Goal: Task Accomplishment & Management: Complete application form

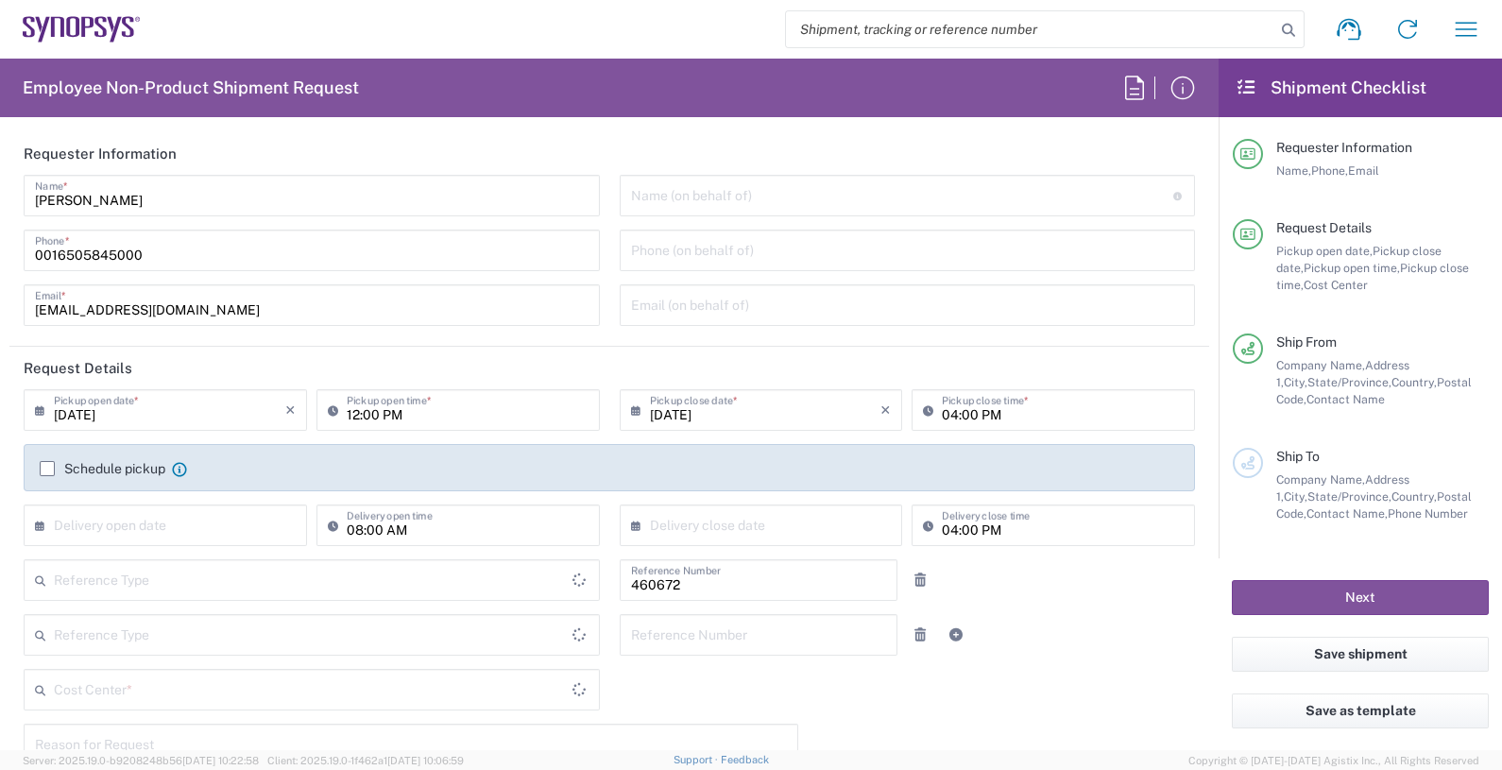
type input "Delivered at Place"
type input "US01, FIN, Distri 460672"
type input "Department"
type input "[GEOGRAPHIC_DATA]"
type input "[US_STATE]"
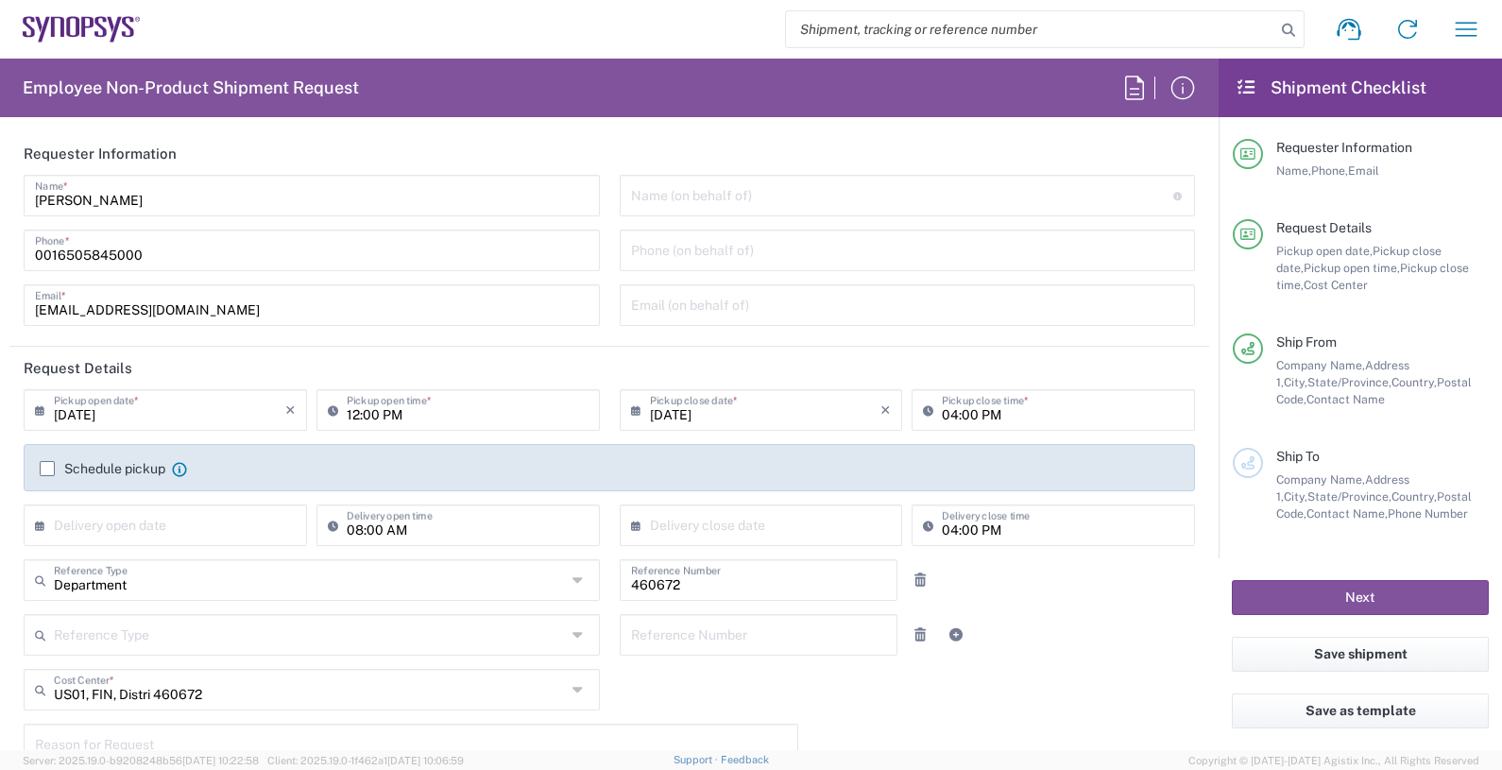
type input "[GEOGRAPHIC_DATA]"
type input "Headquarters USSV"
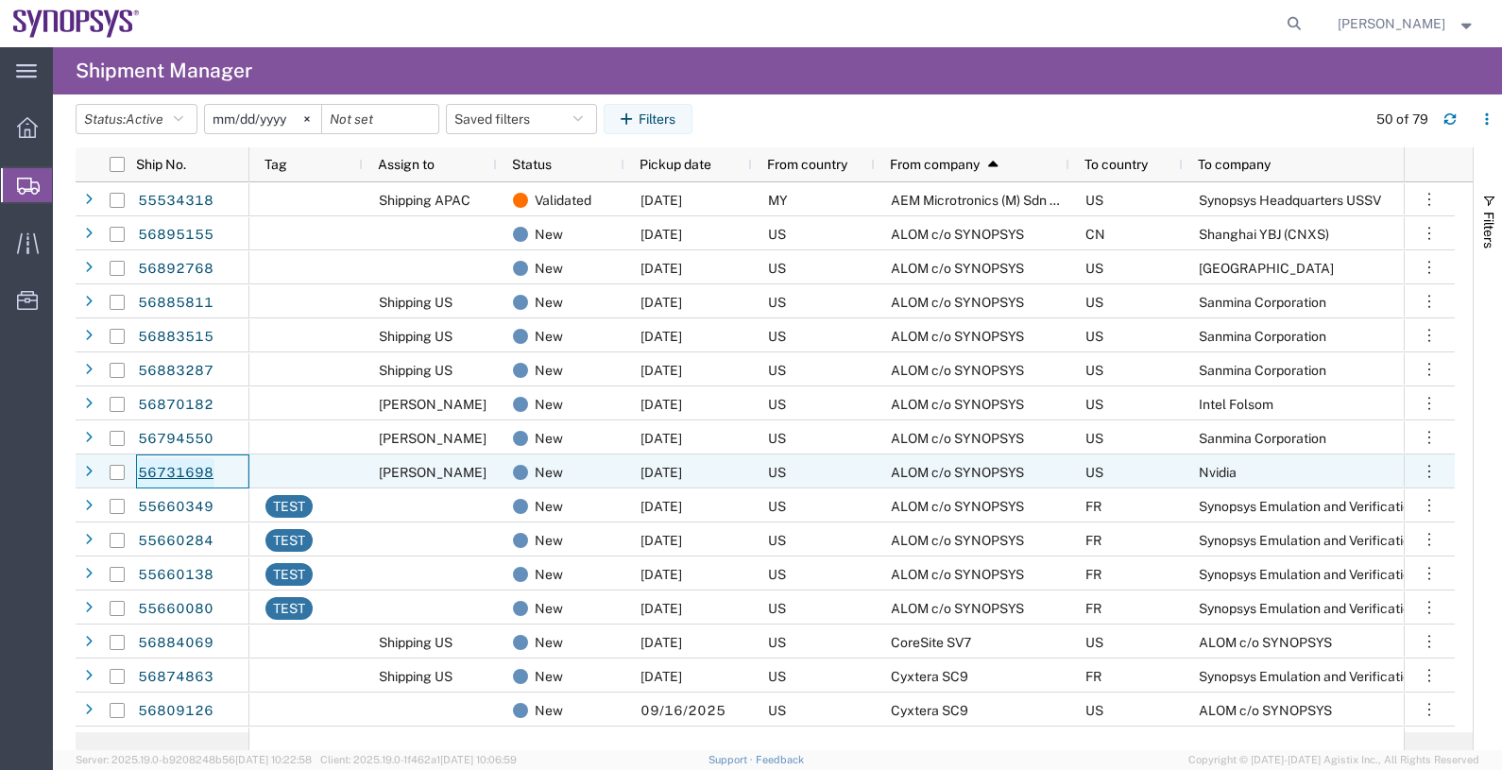
click at [183, 472] on link "56731698" at bounding box center [175, 473] width 77 height 30
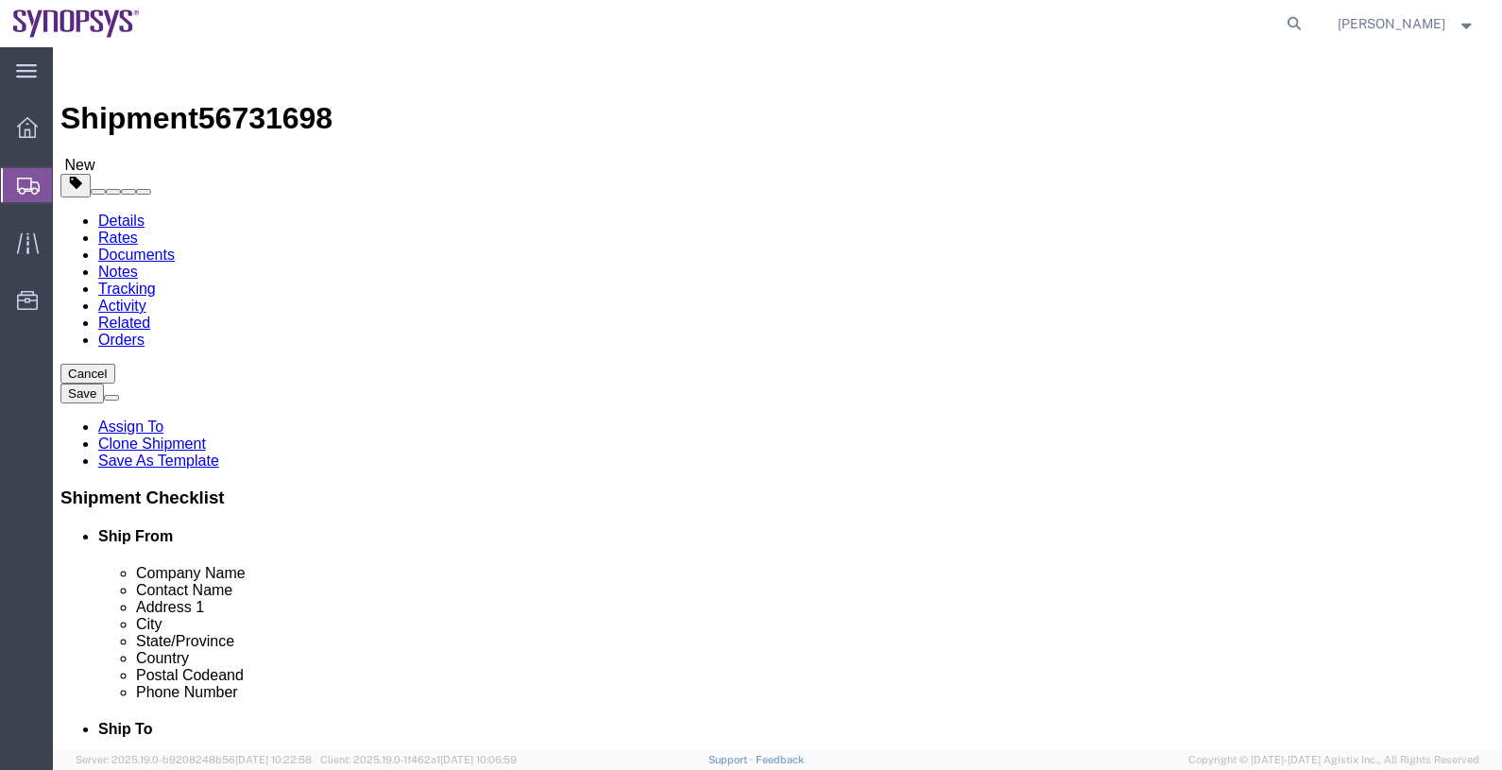
select select
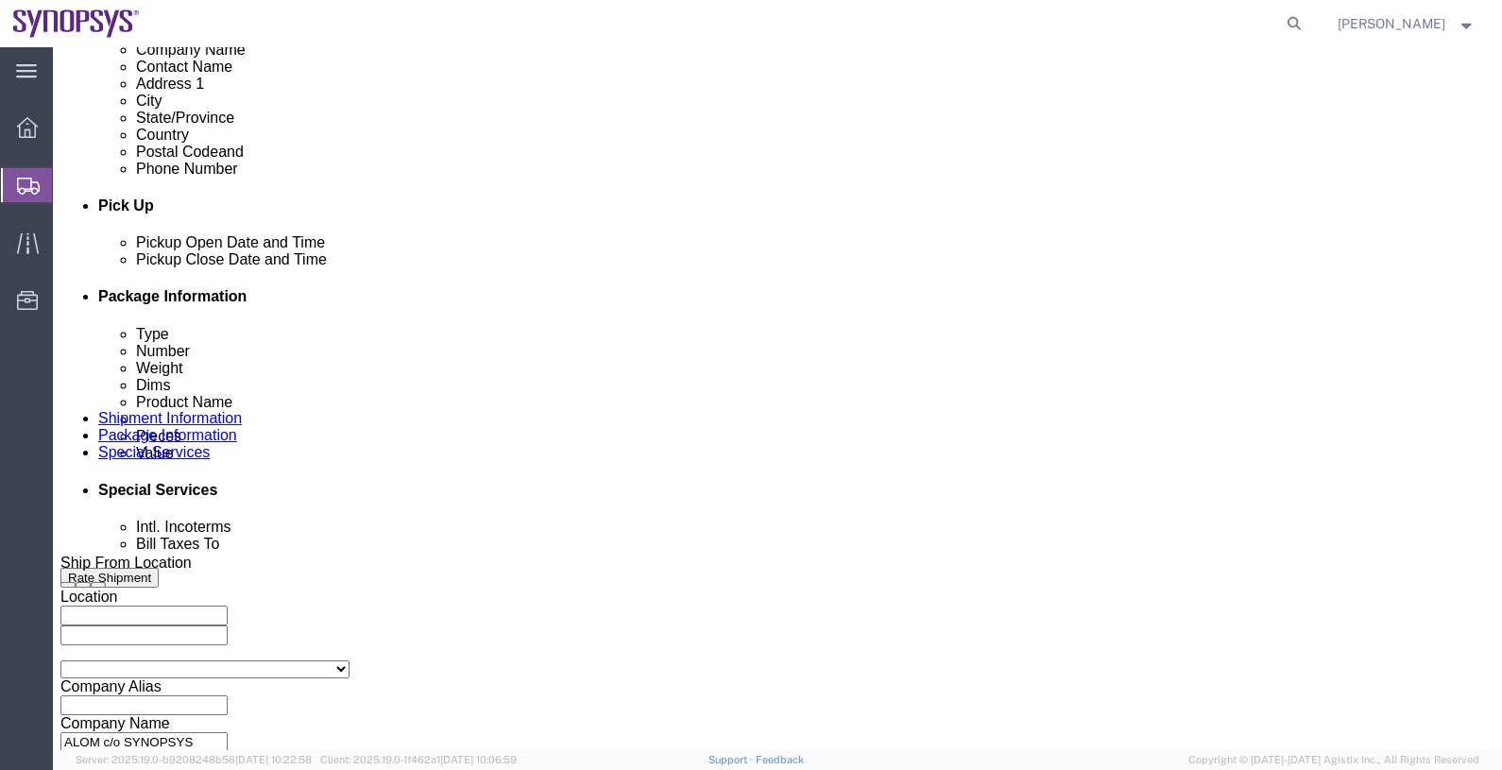
scroll to position [935, 0]
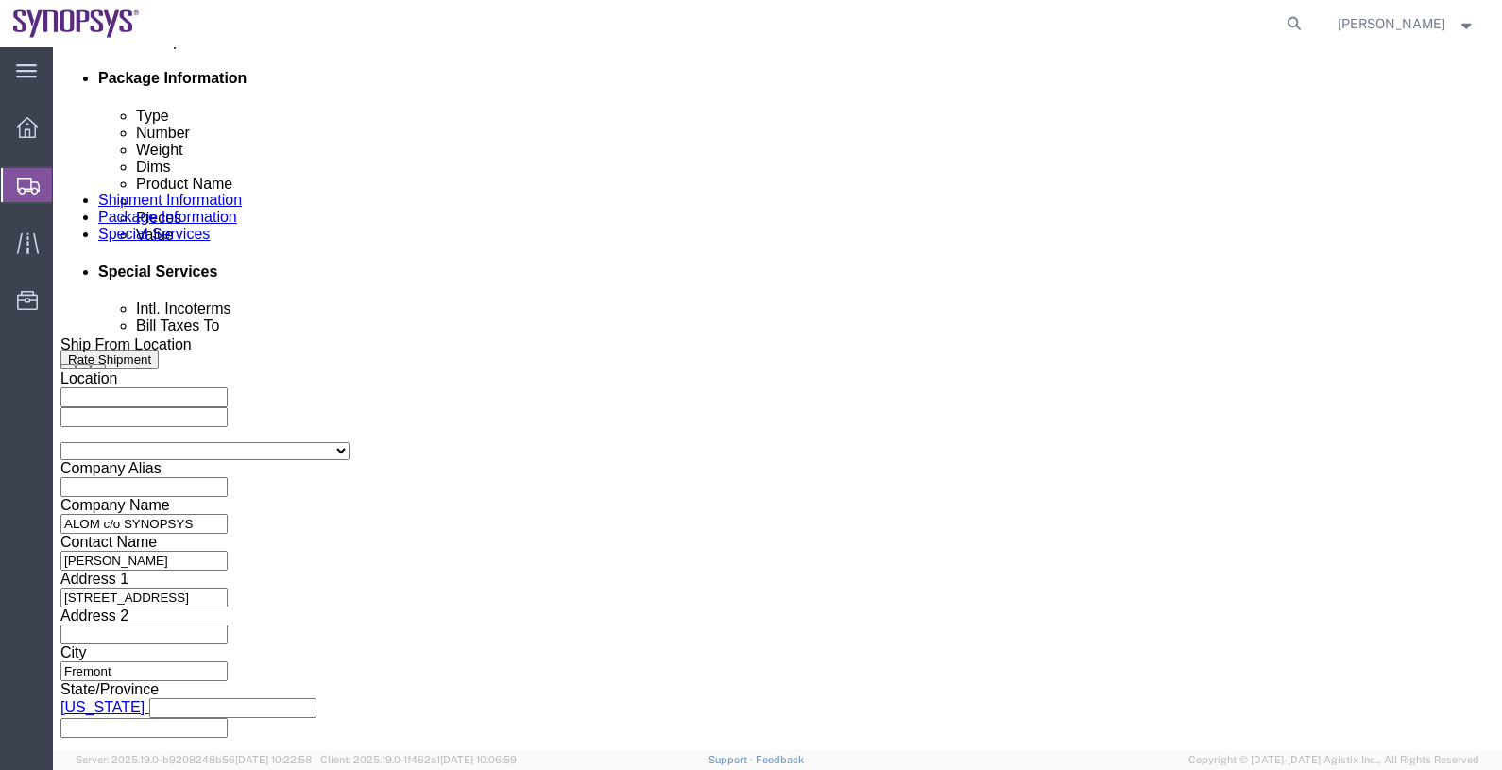
click div "Please fix the following errors Ship From Location Location My Profile Location…"
click button "Continue"
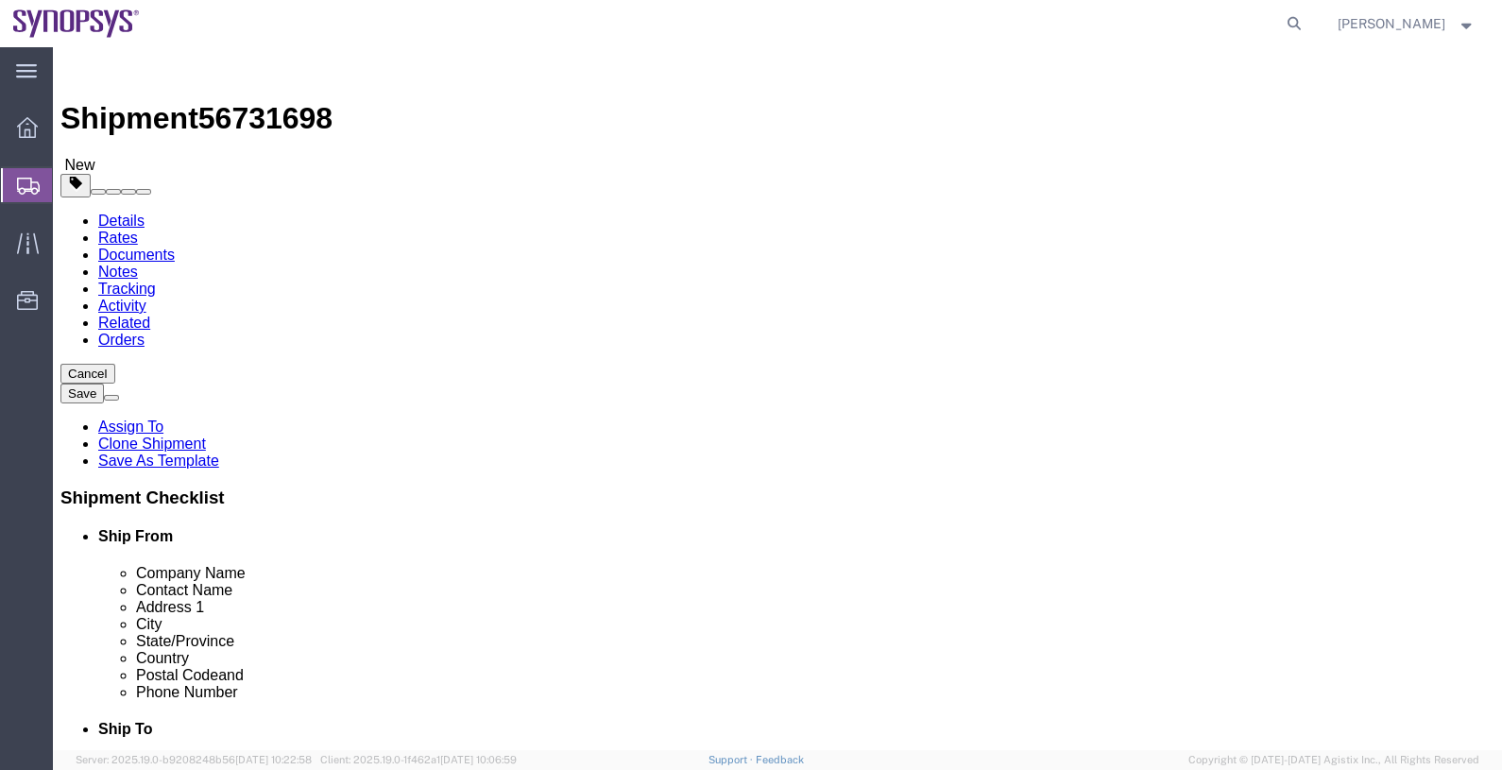
drag, startPoint x: 256, startPoint y: 469, endPoint x: 110, endPoint y: 464, distance: 146.5
click div "Weight 50.00 Select kgs lbs Ship. t°"
type input "331"
click div "Length 24.00 x Width 20.00 x Height 18.00 Select cm ft in"
click input "24.00"
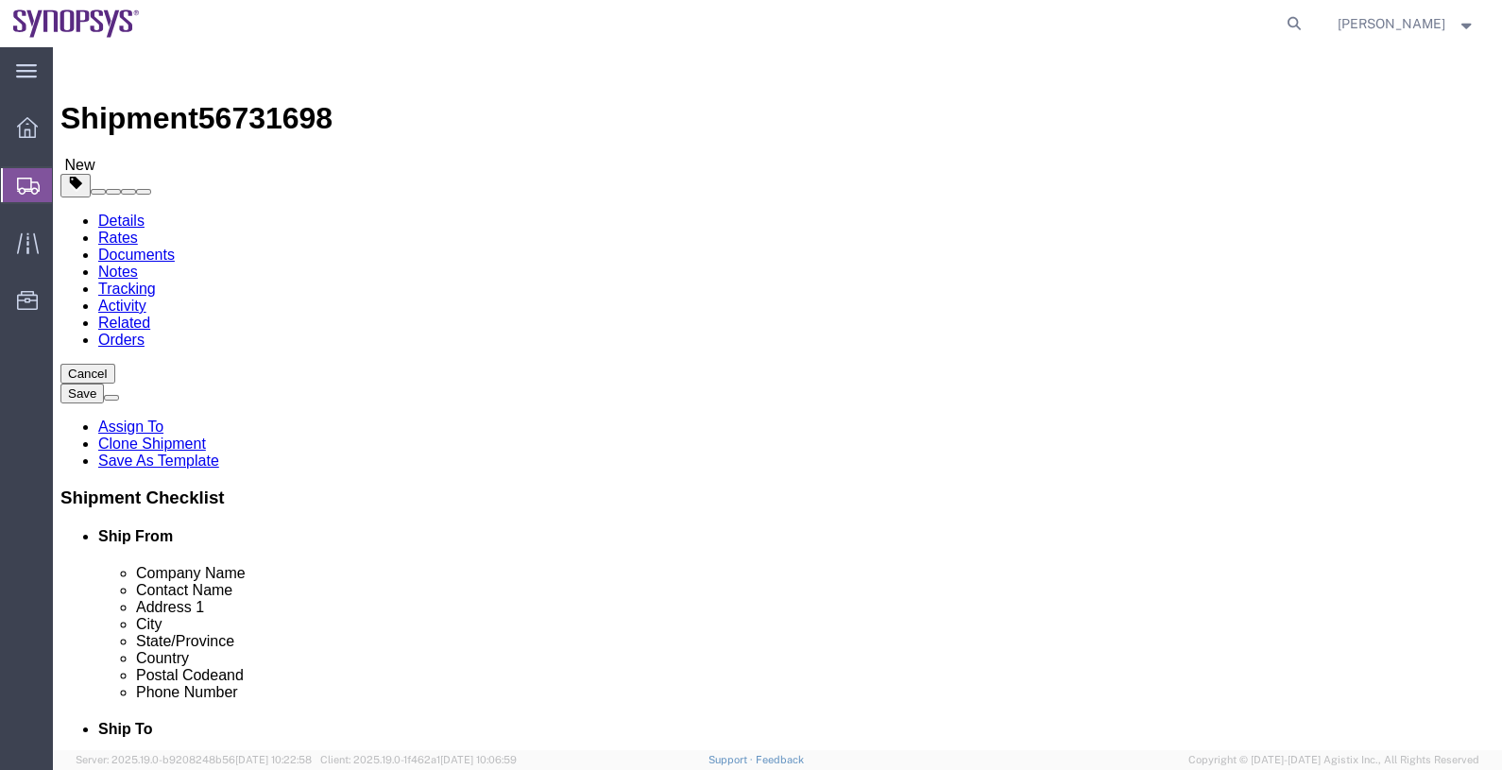
click input "24.00"
type input "48"
type input "40"
type input "56"
click div "Previous Continue"
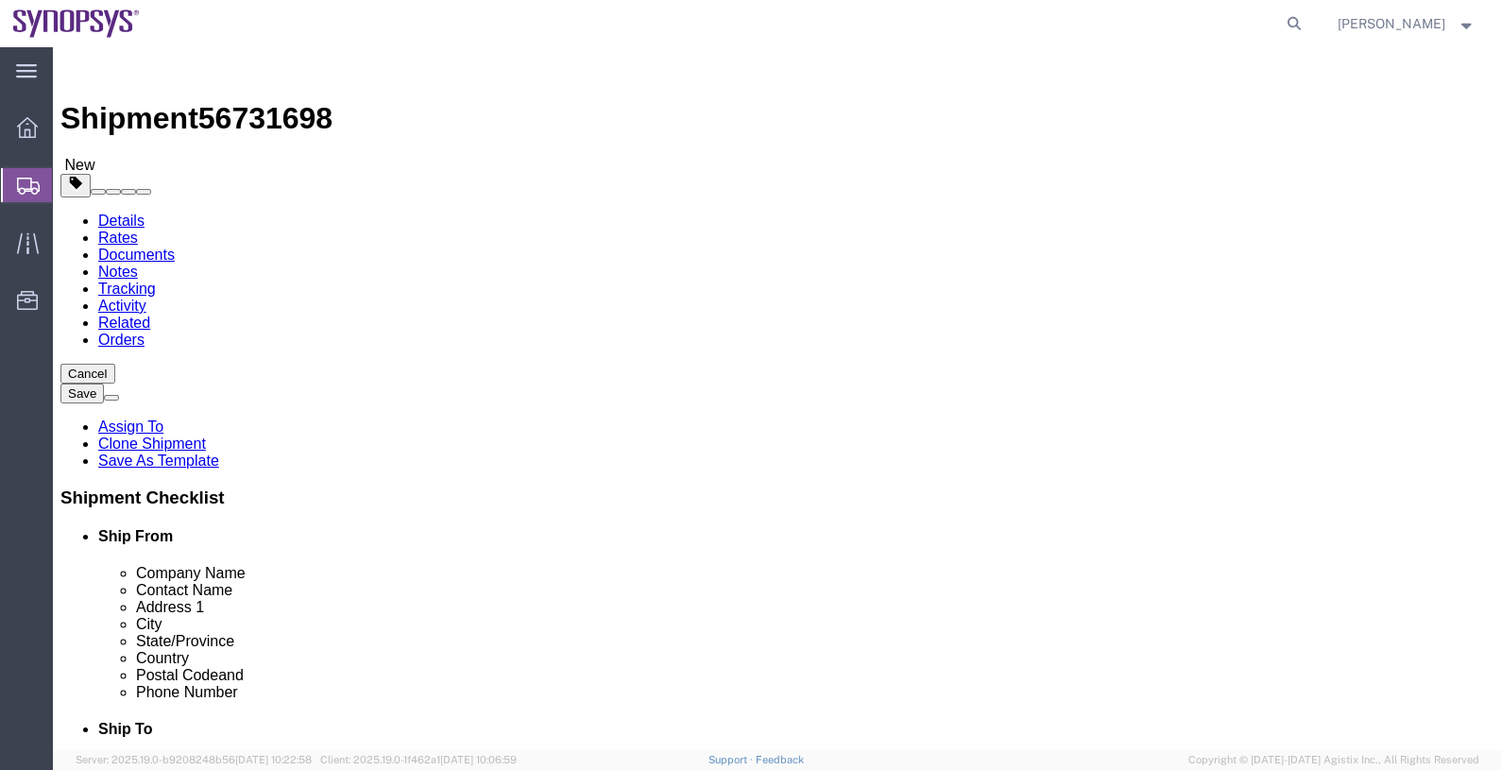
click select "Select Bale(s) Basket(s) Bolt(s) Bottle(s) Buckets Bulk Bundle(s) Can(s) Cardbo…"
select select "PSNS"
click select "Select Bale(s) Basket(s) Bolt(s) Bottle(s) Buckets Bulk Bundle(s) Can(s) Cardbo…"
click input "text"
type input "21"
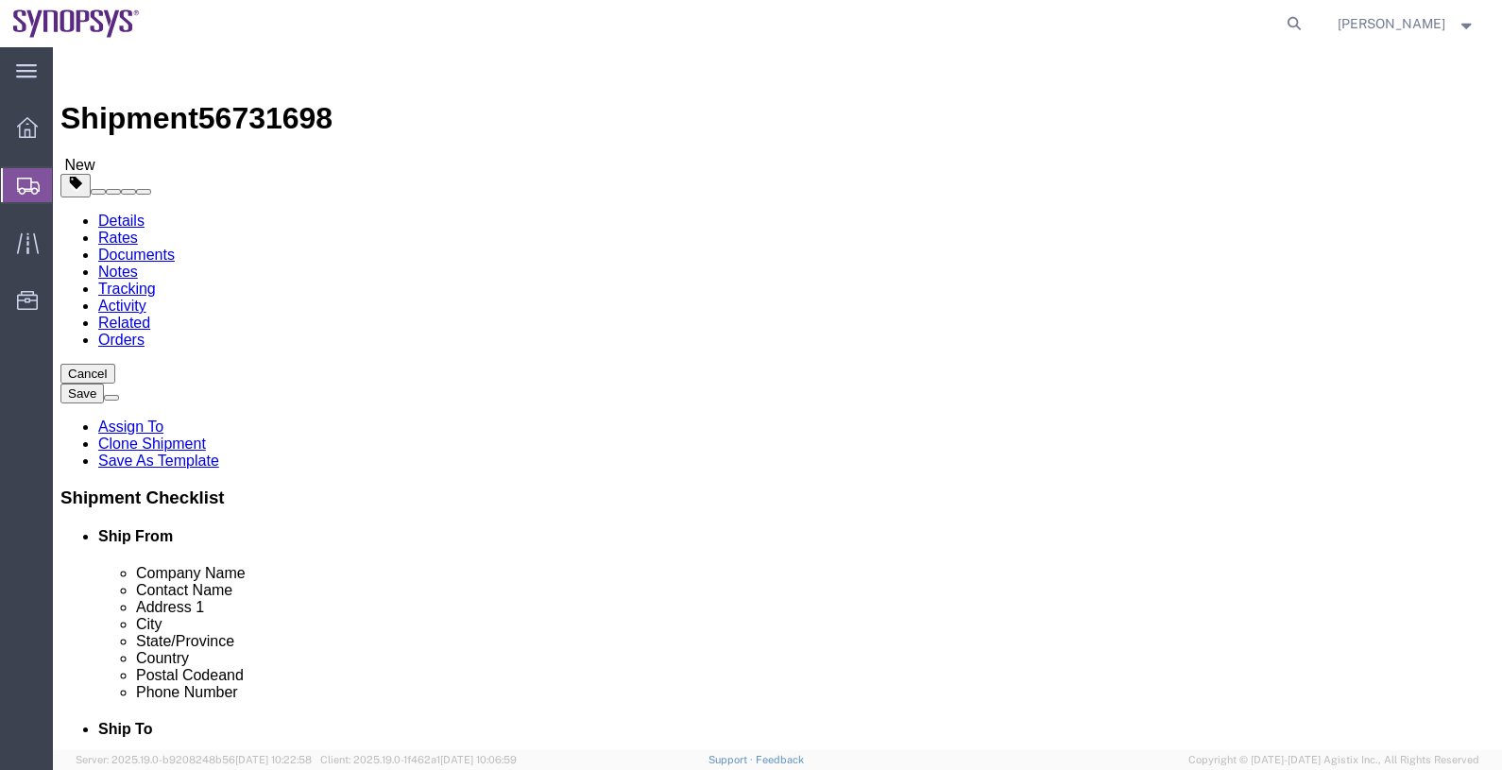
scroll to position [117, 0]
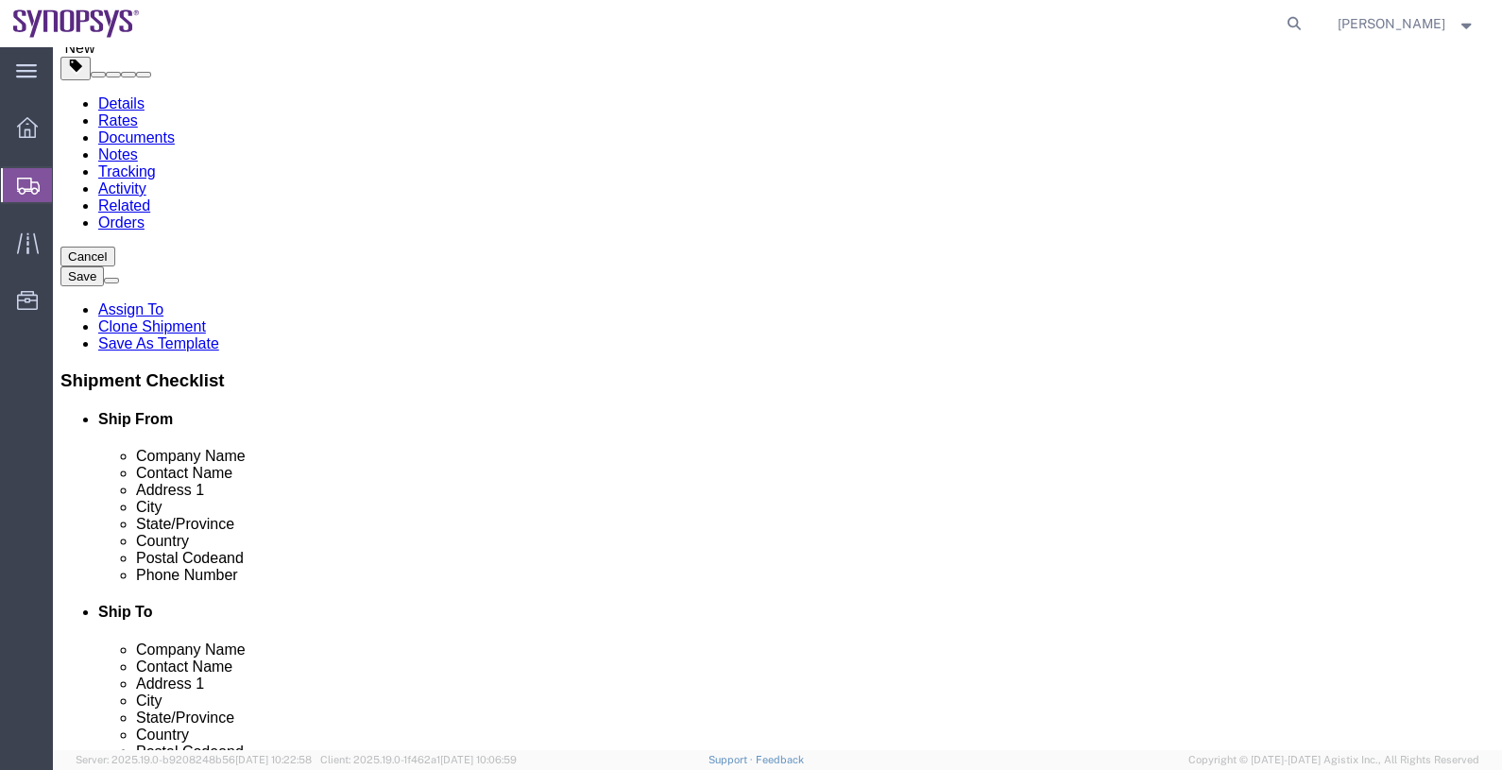
click div "Previous Continue"
click div "Pieces: 47.00 Each Total value: 71981.91 USD"
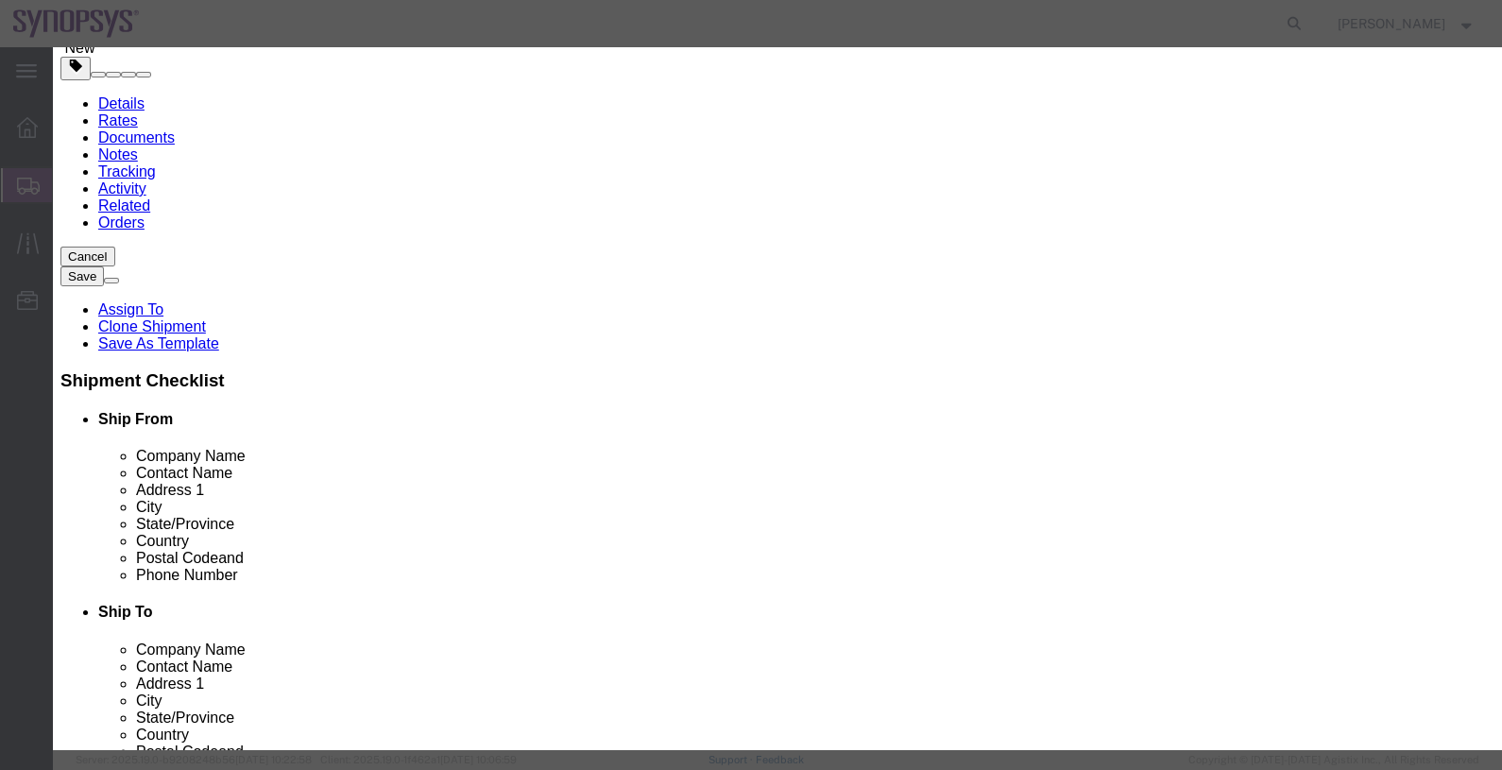
click select "Select 50 55 60 65 70 85 92.5 100 125 175 250 300 400"
select select "50"
click select "Select 50 55 60 65 70 85 92.5 100 125 175 250 300 400"
click button "Save & Close"
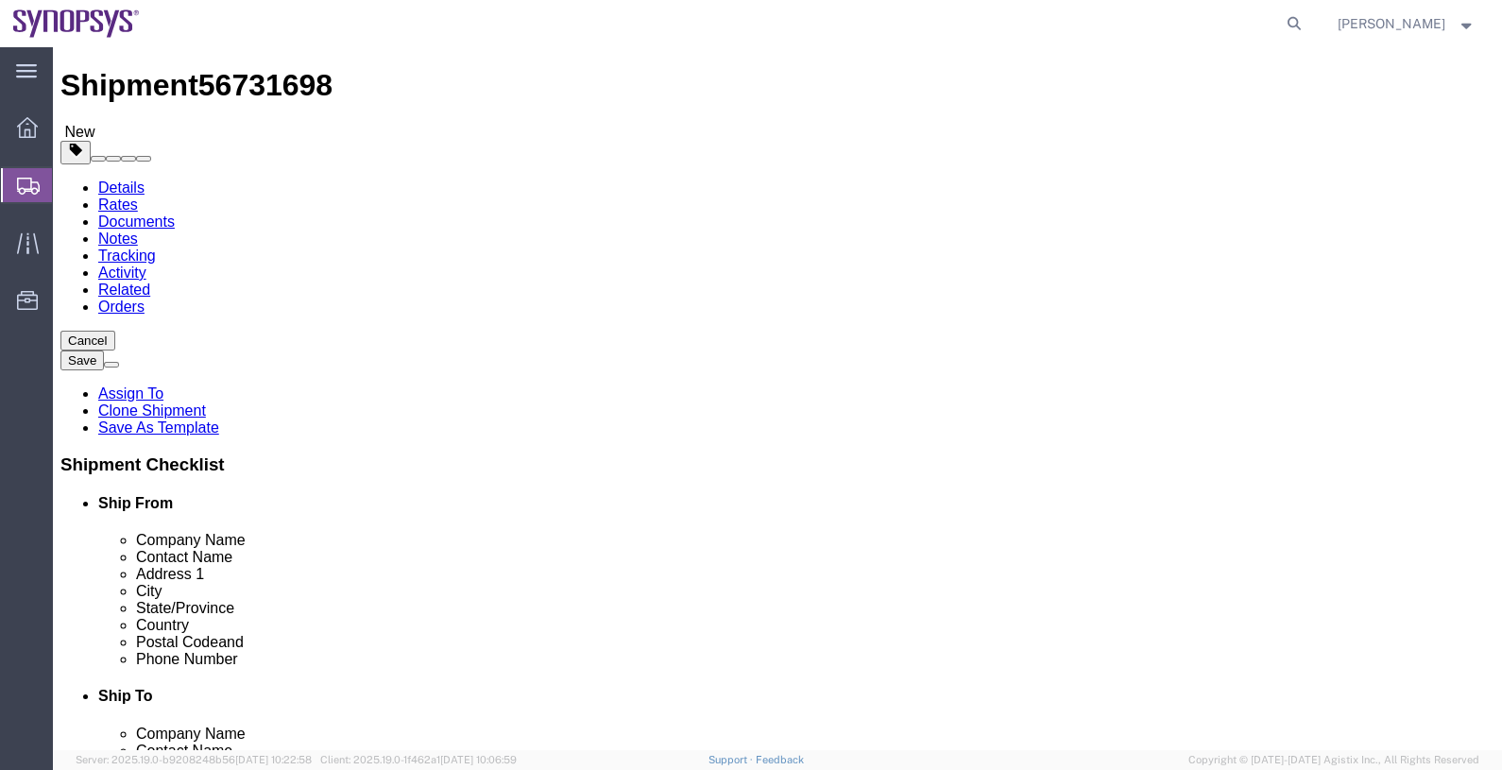
scroll to position [0, 0]
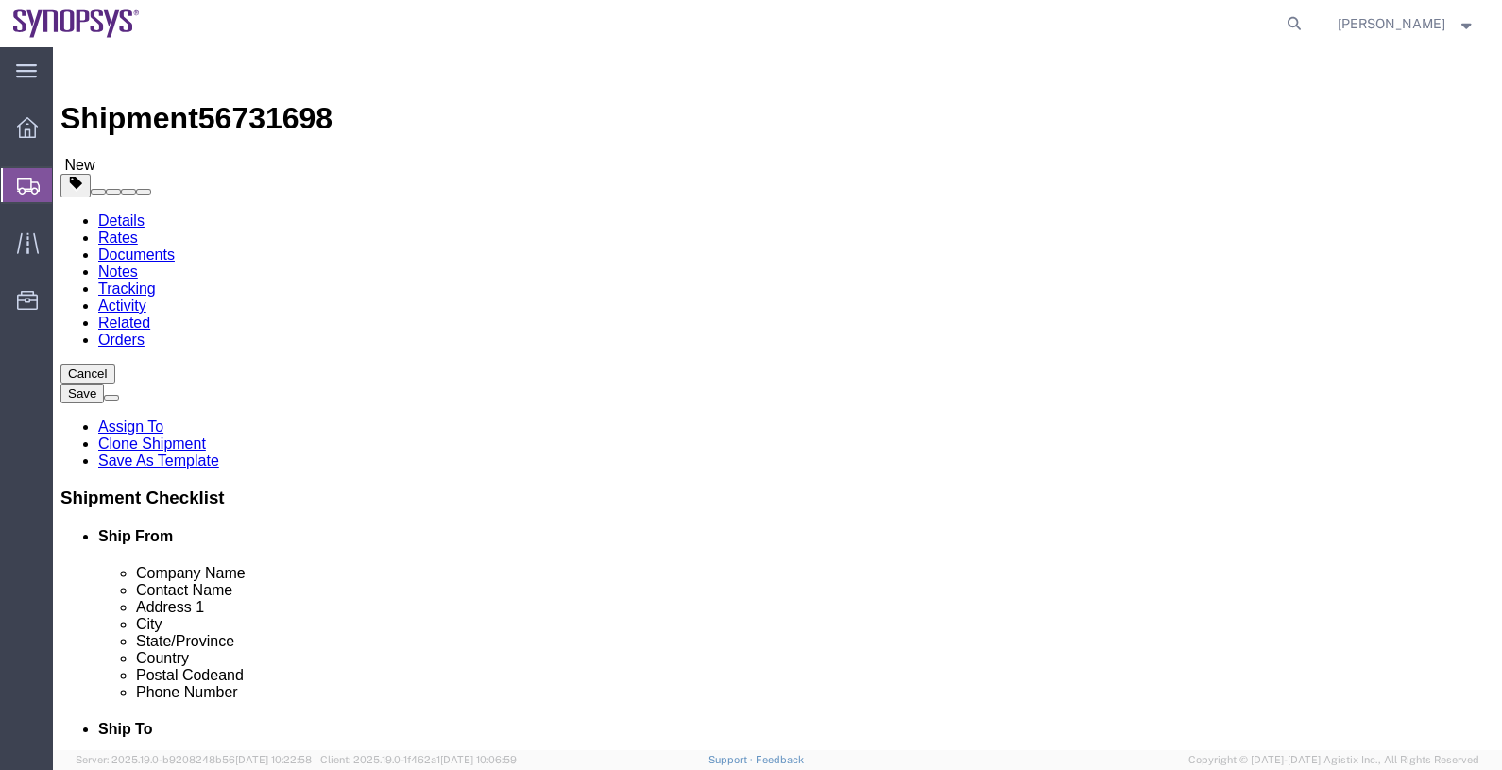
click button "Continue"
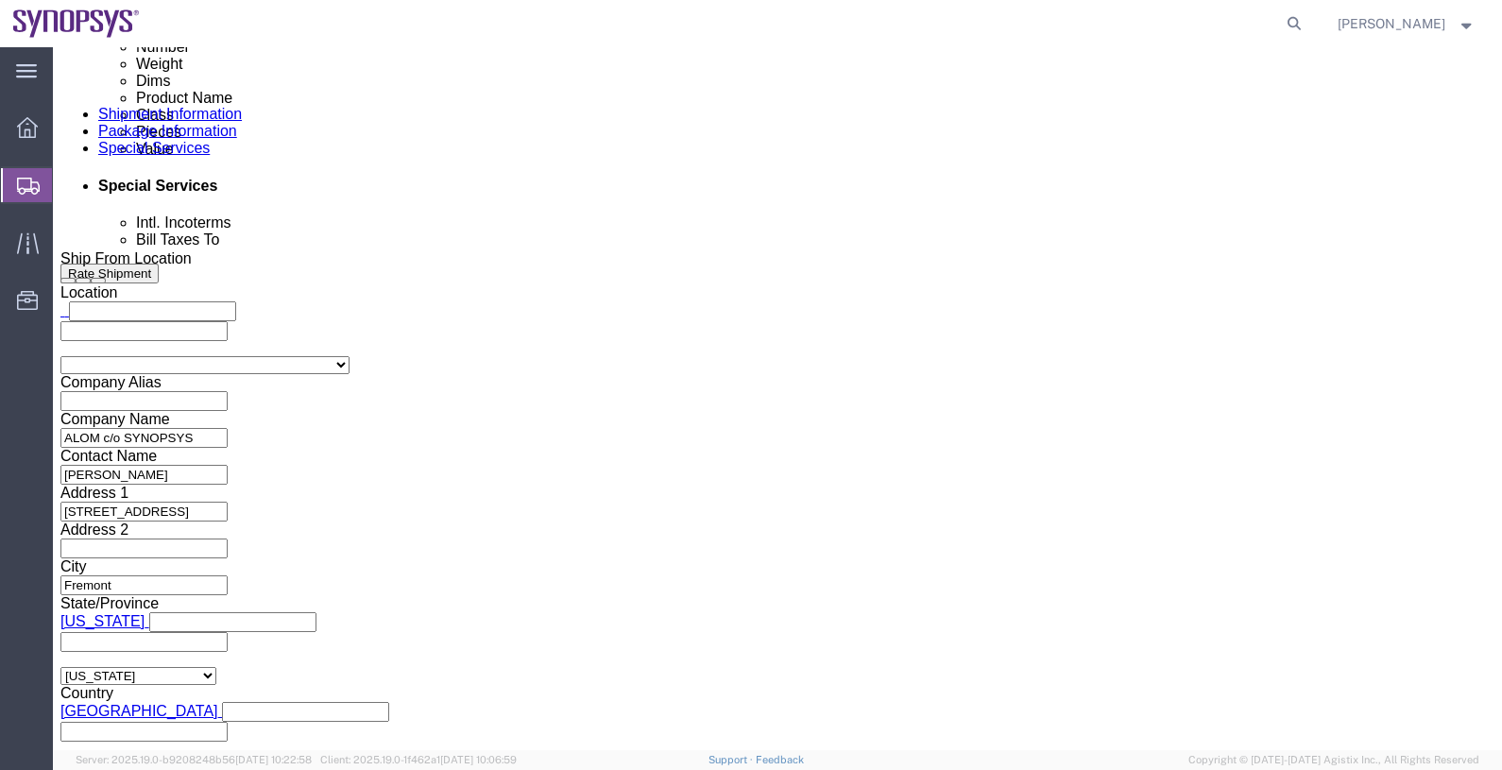
scroll to position [1181, 0]
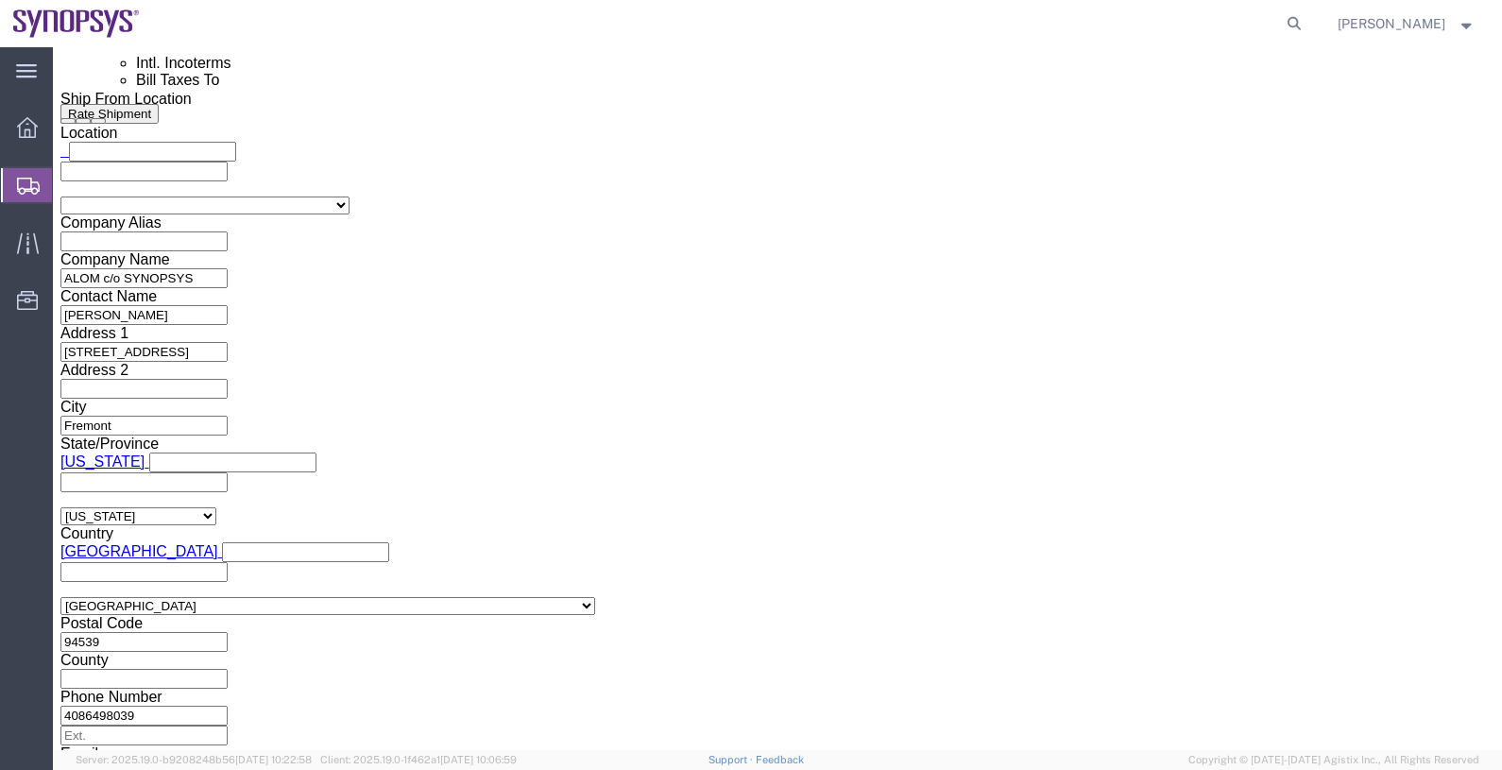
click input "text"
type input "[EMAIL_ADDRESS][DOMAIN_NAME]"
type input "raf"
paste input "[EMAIL_ADDRESS][DOMAIN_NAME]"
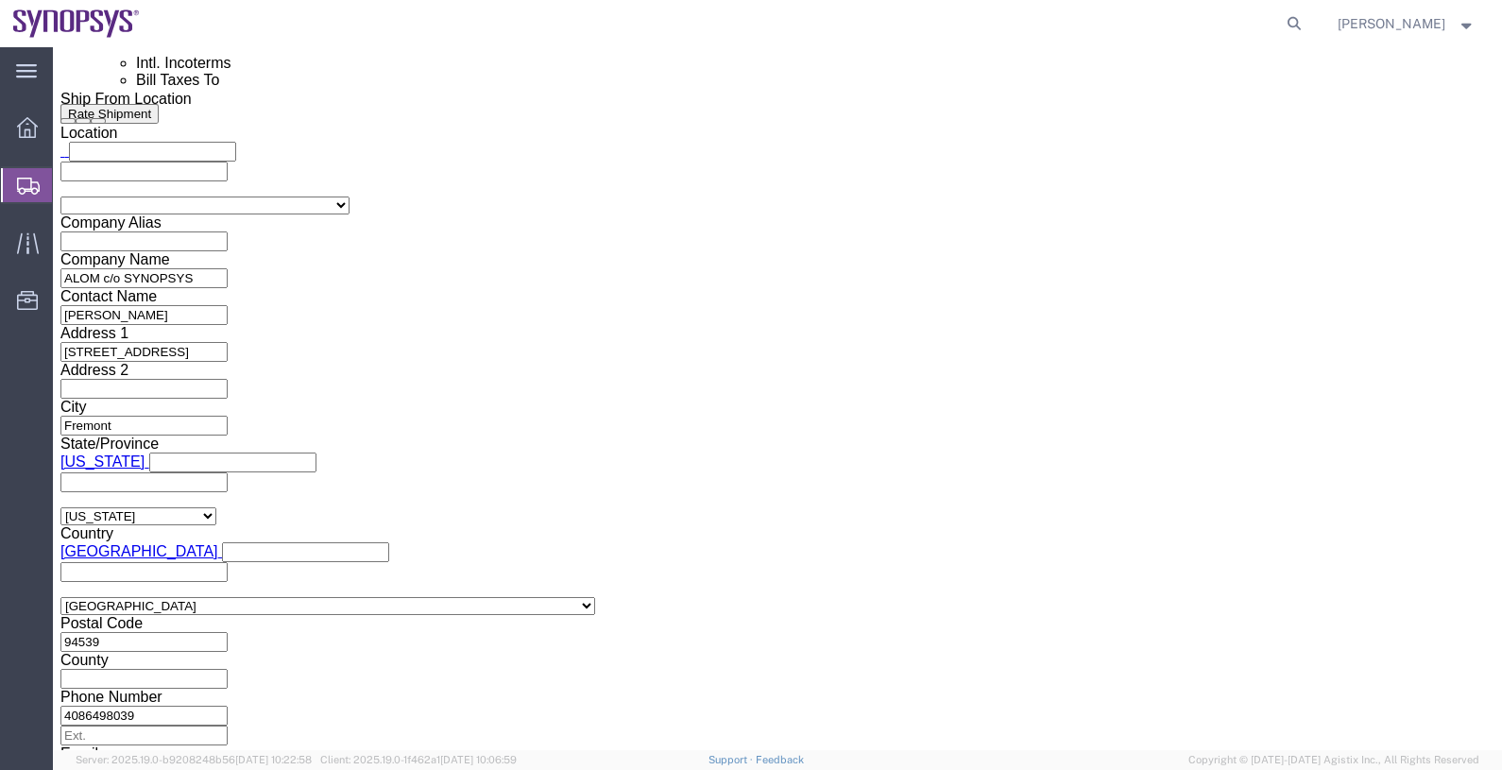
type input "[EMAIL_ADDRESS][DOMAIN_NAME]"
click button "Save"
drag, startPoint x: 1213, startPoint y: 716, endPoint x: 1160, endPoint y: 669, distance: 70.9
click button "Rate Shipment"
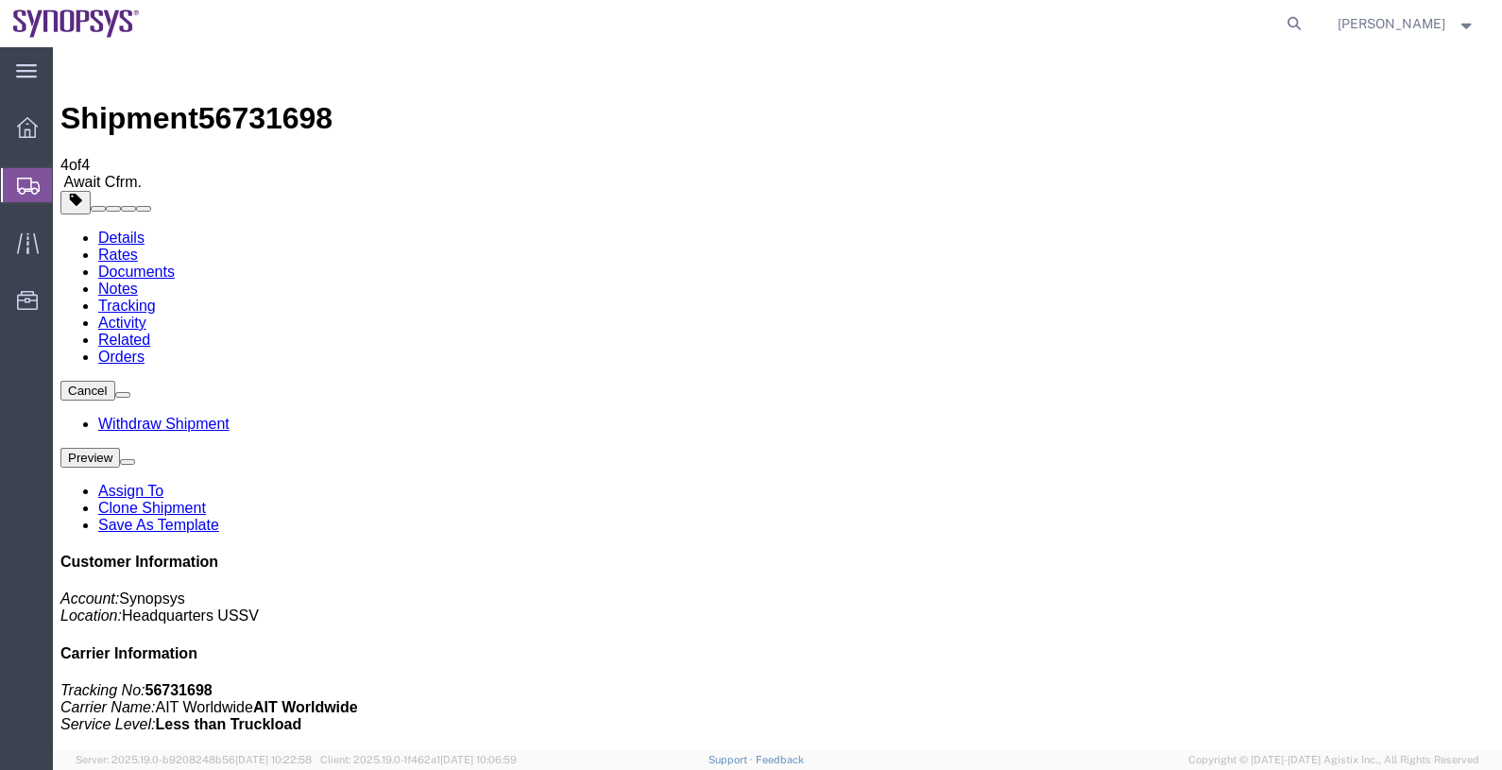
click at [67, 184] on span "Shipments" at bounding box center [59, 185] width 15 height 38
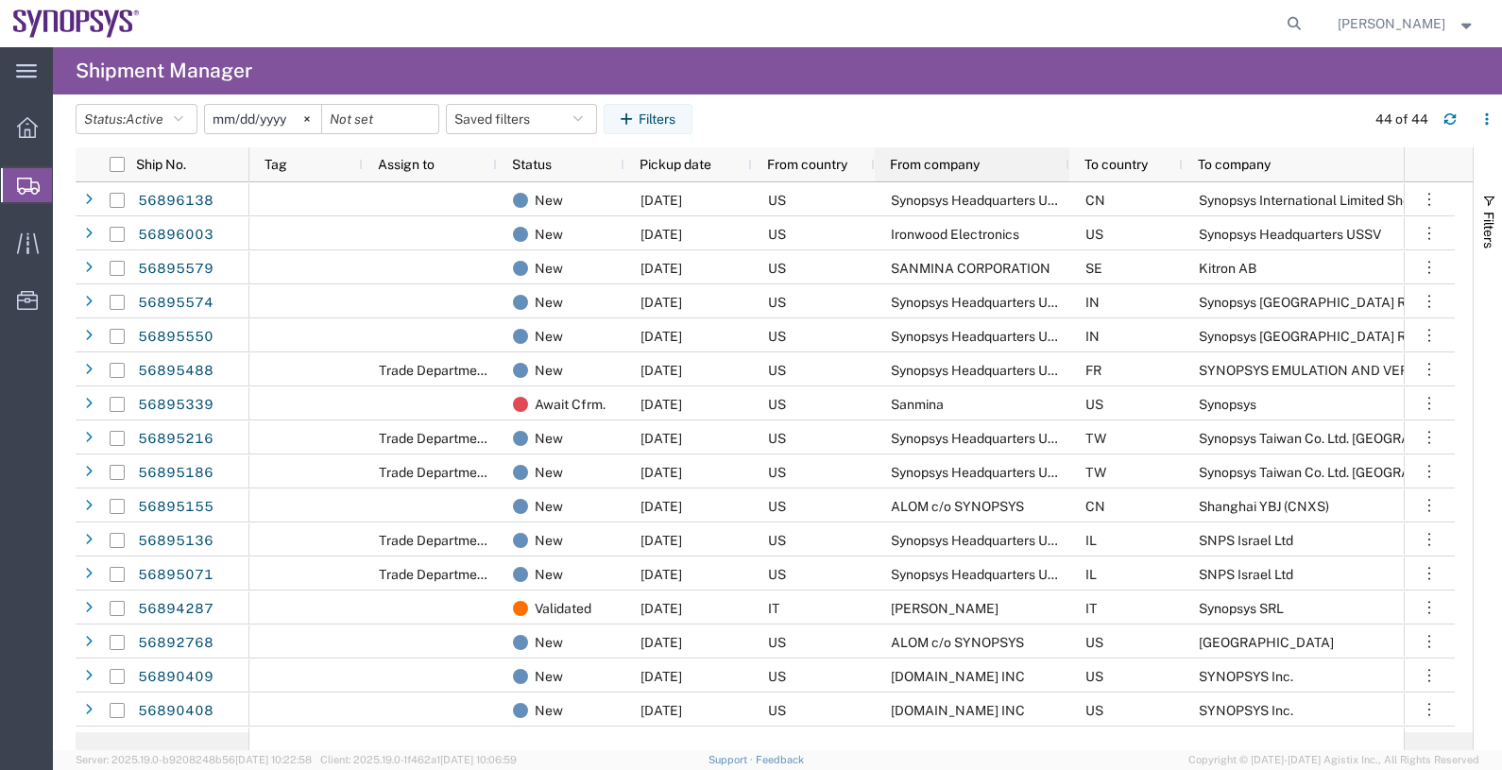
click at [933, 162] on span "From company" at bounding box center [935, 164] width 90 height 15
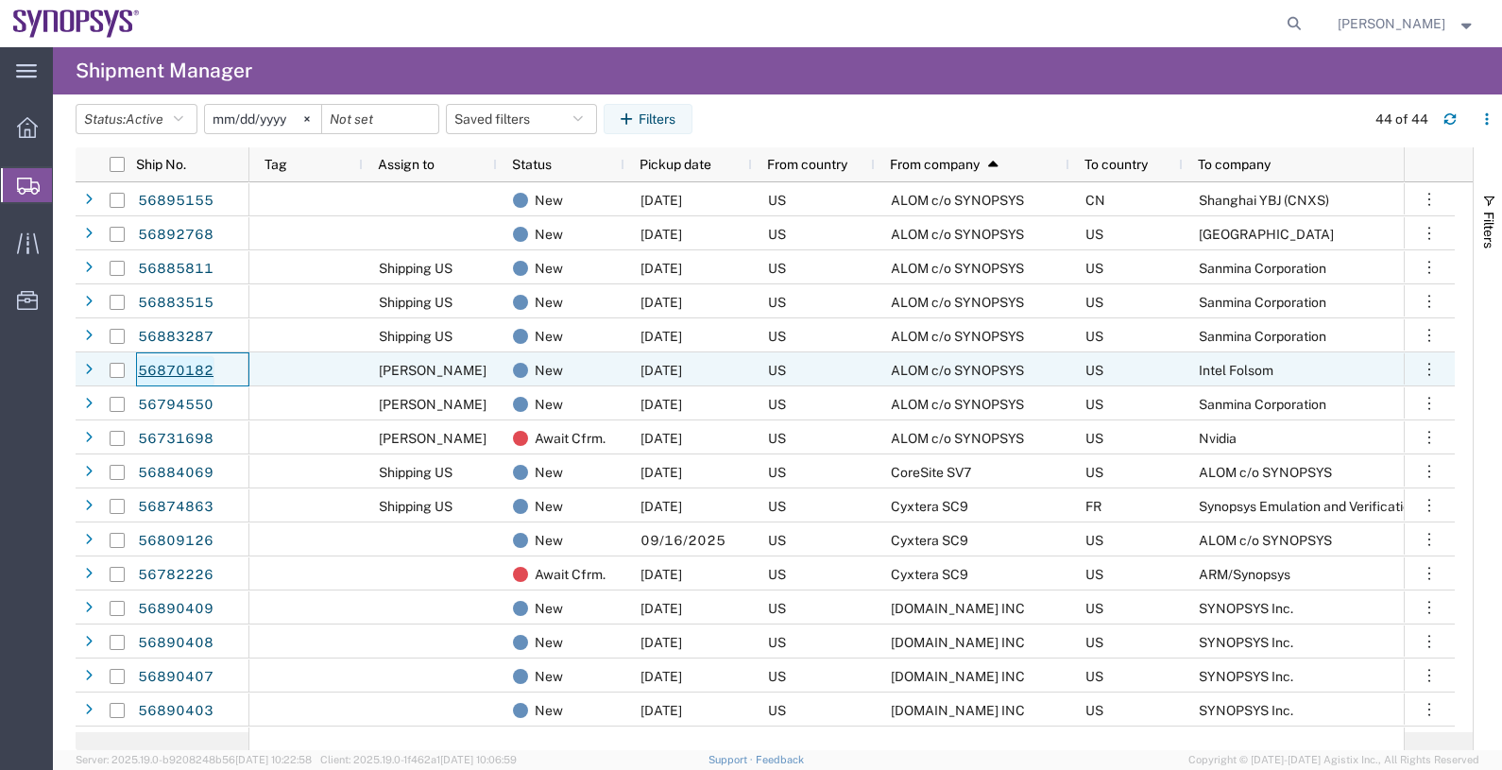
click at [187, 368] on link "56870182" at bounding box center [175, 371] width 77 height 30
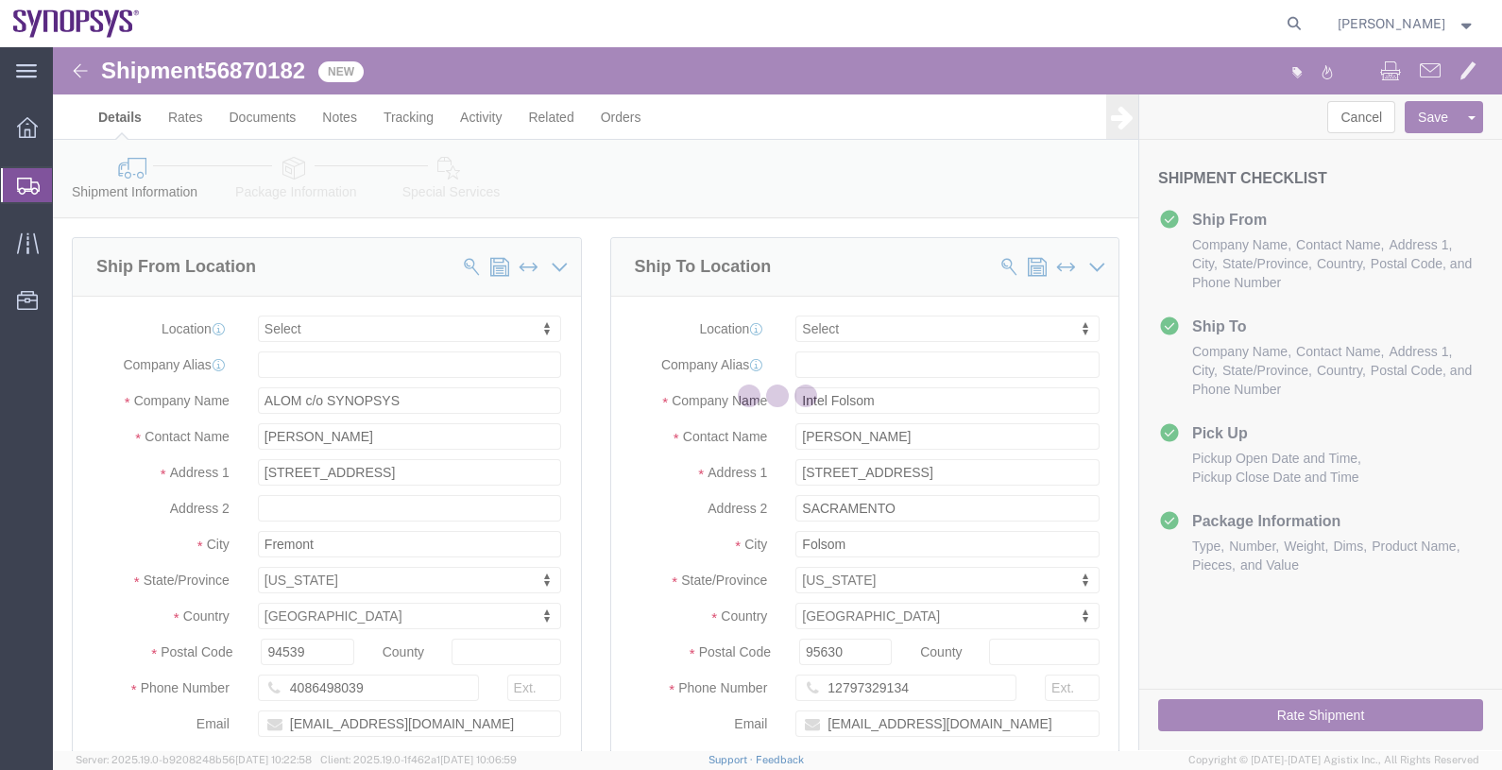
select select
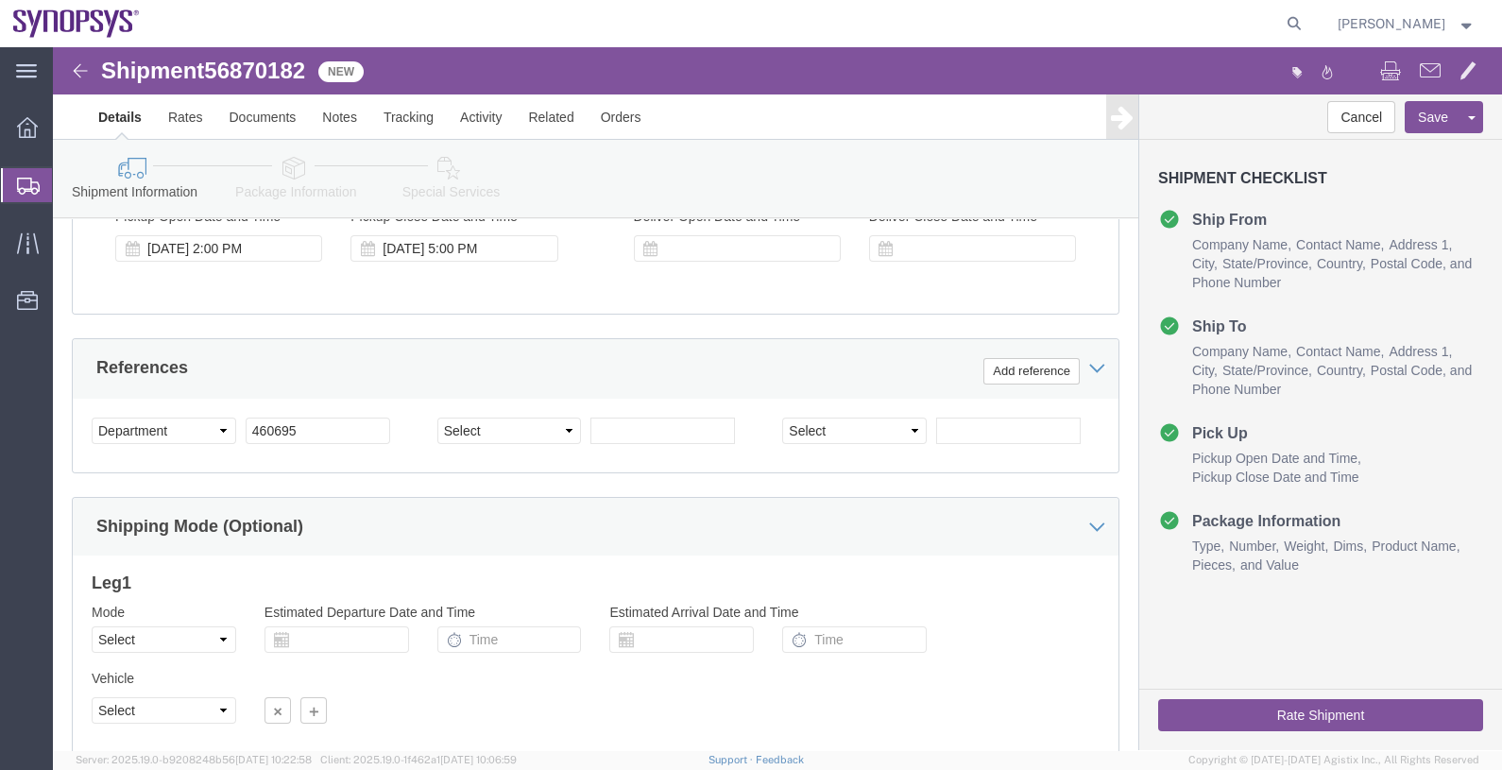
scroll to position [935, 0]
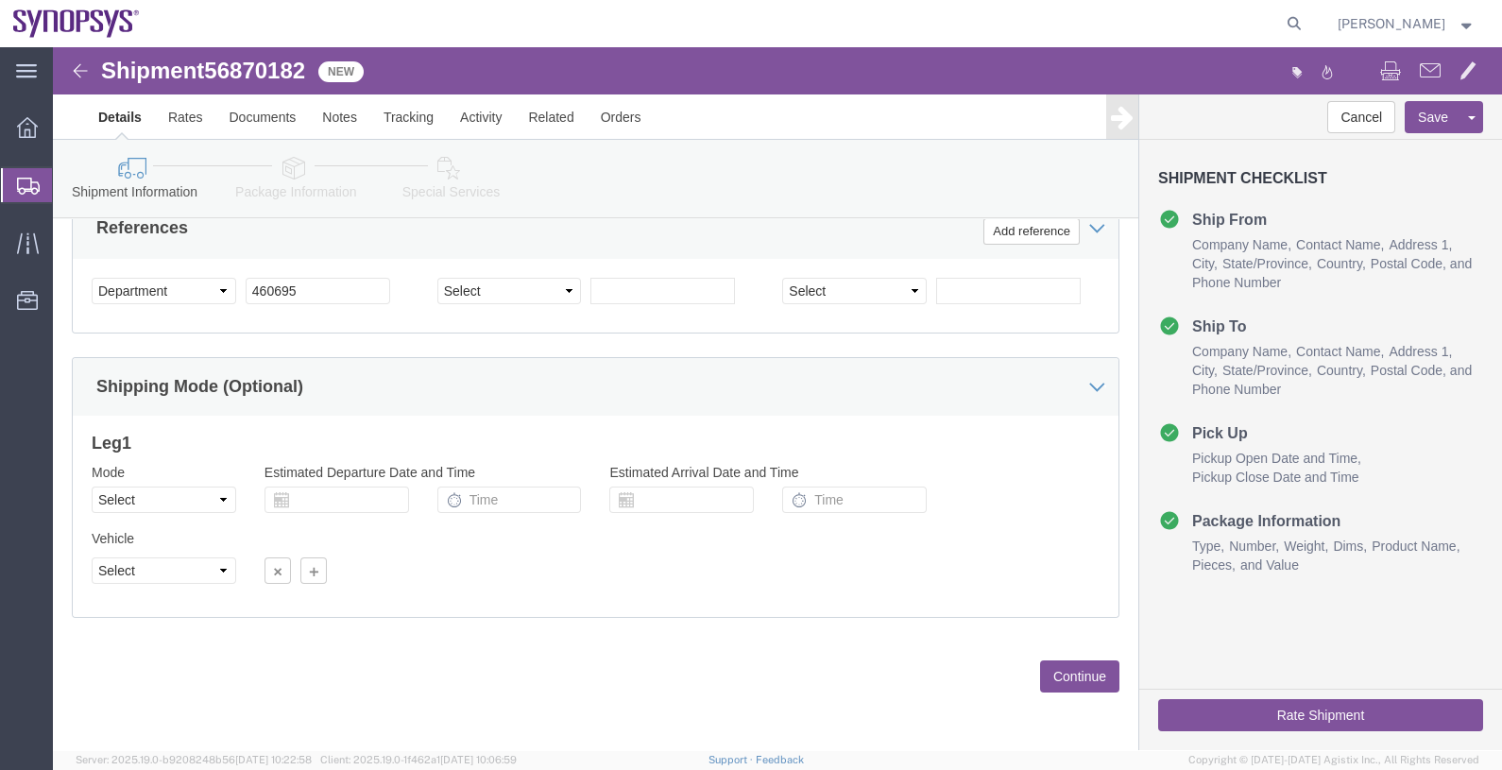
click button "Continue"
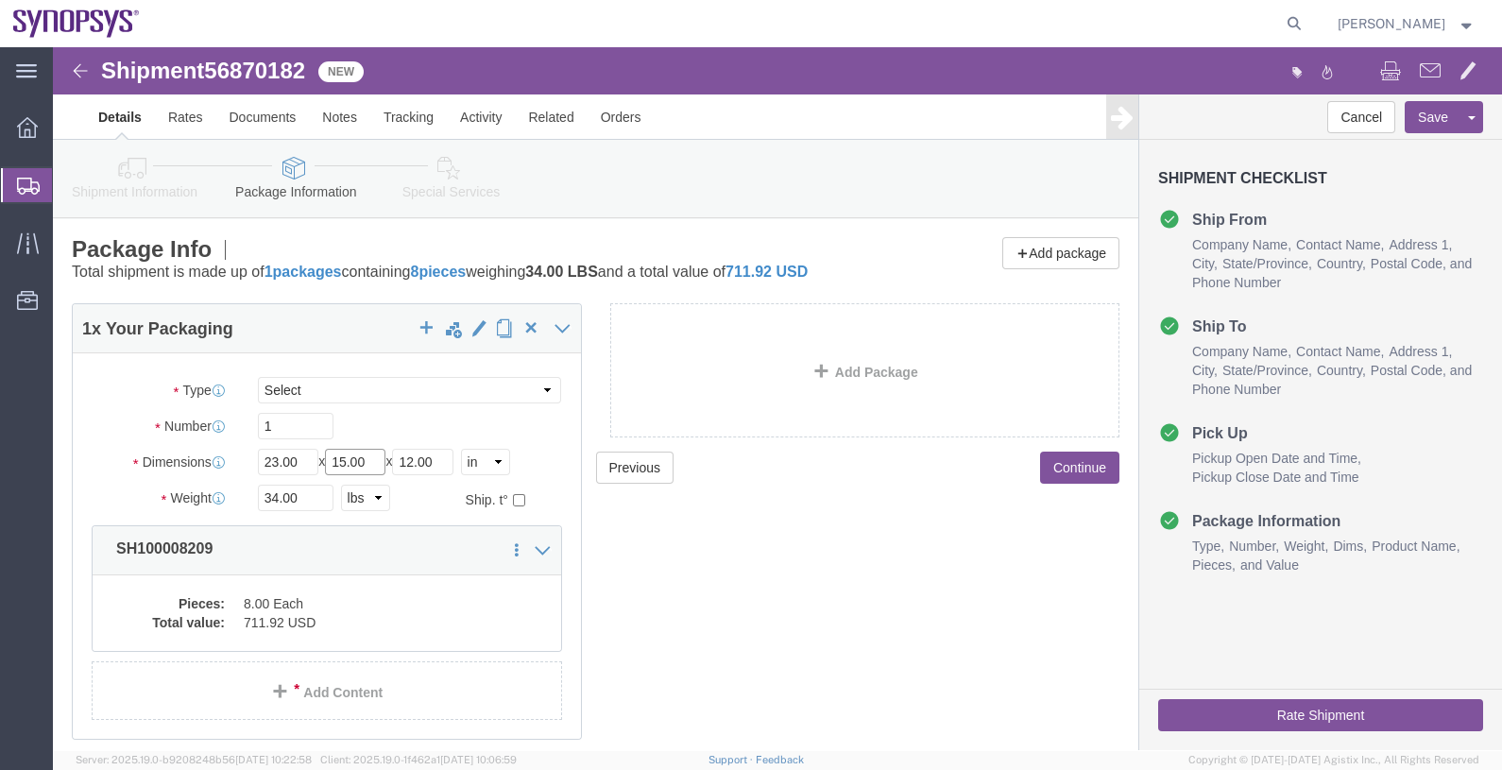
drag, startPoint x: 298, startPoint y: 431, endPoint x: 307, endPoint y: 419, distance: 14.8
click input "15.00"
type input "14.00"
drag, startPoint x: 249, startPoint y: 472, endPoint x: 149, endPoint y: 467, distance: 100.3
click div "Weight Total weight of packages in pounds or kilograms 34.00 Select kgs lbs Shi…"
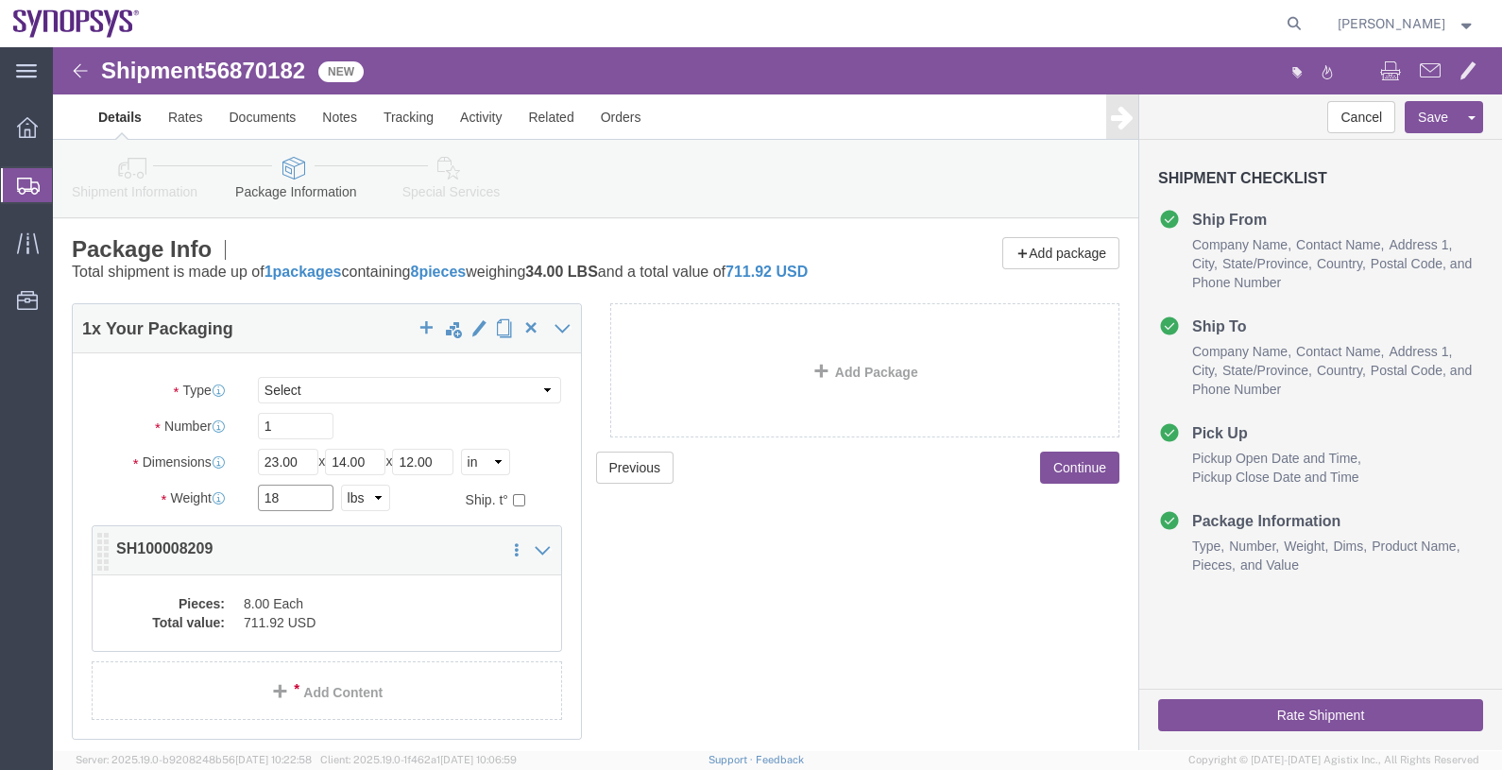
type input "18"
click dd "8.00 Each"
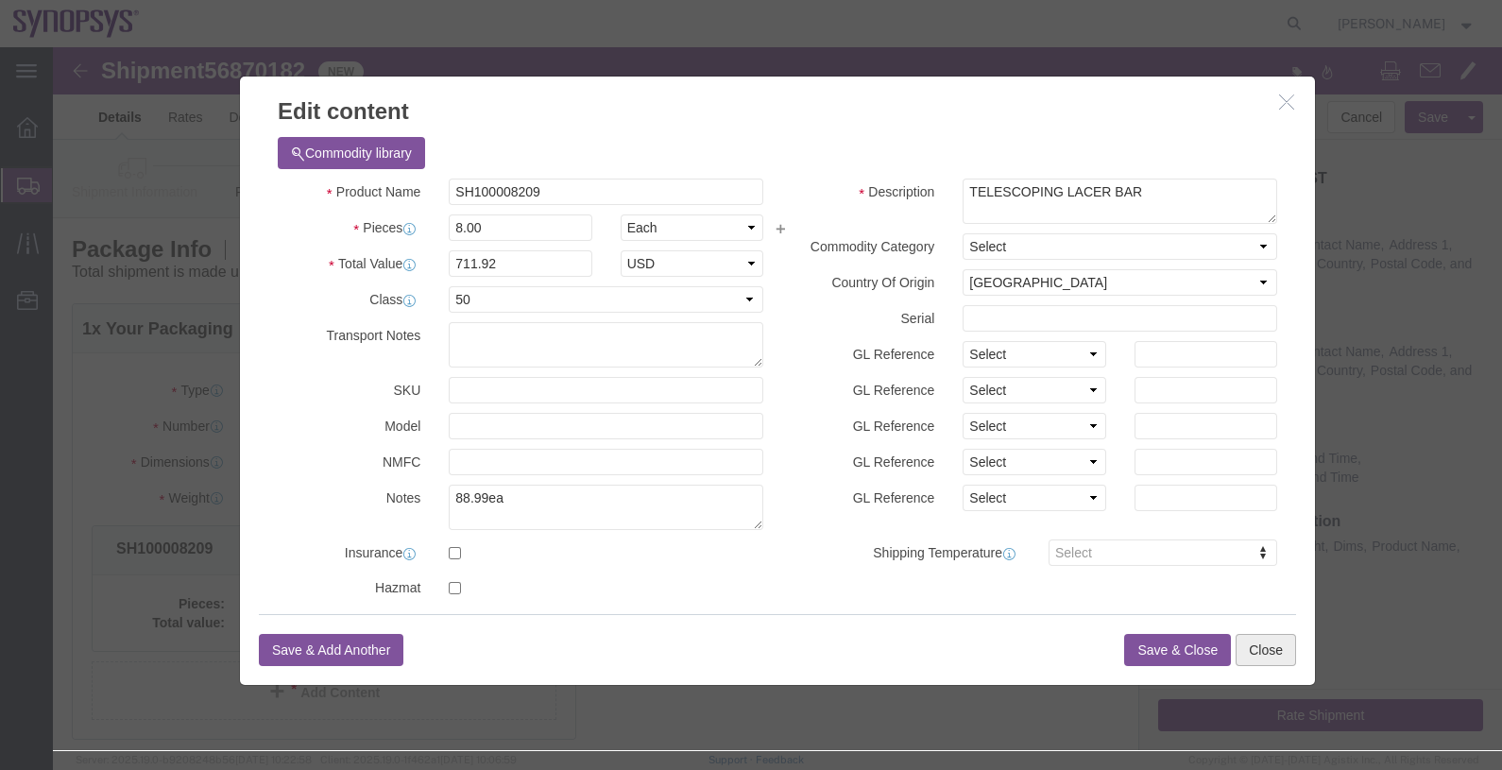
click button "Close"
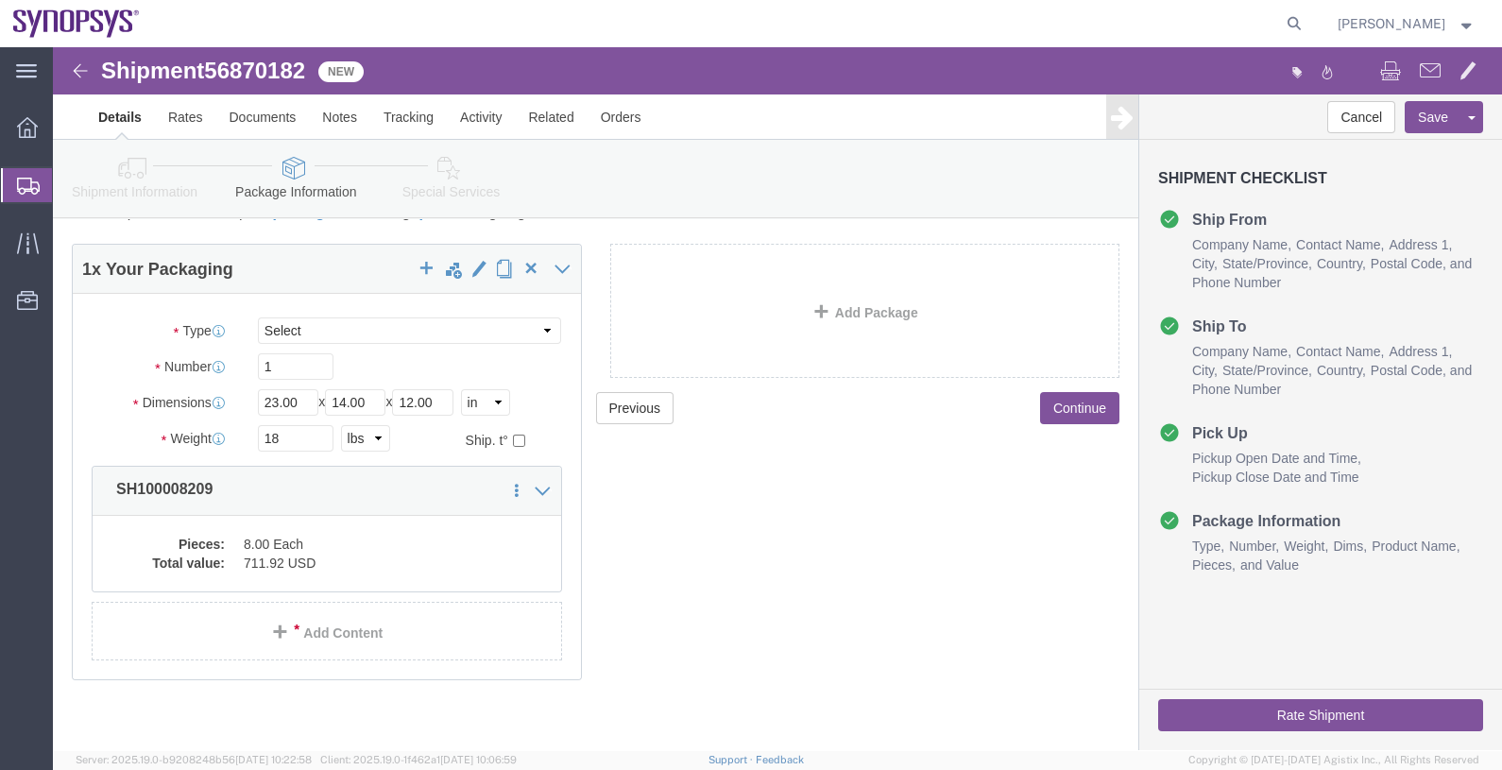
scroll to position [90, 0]
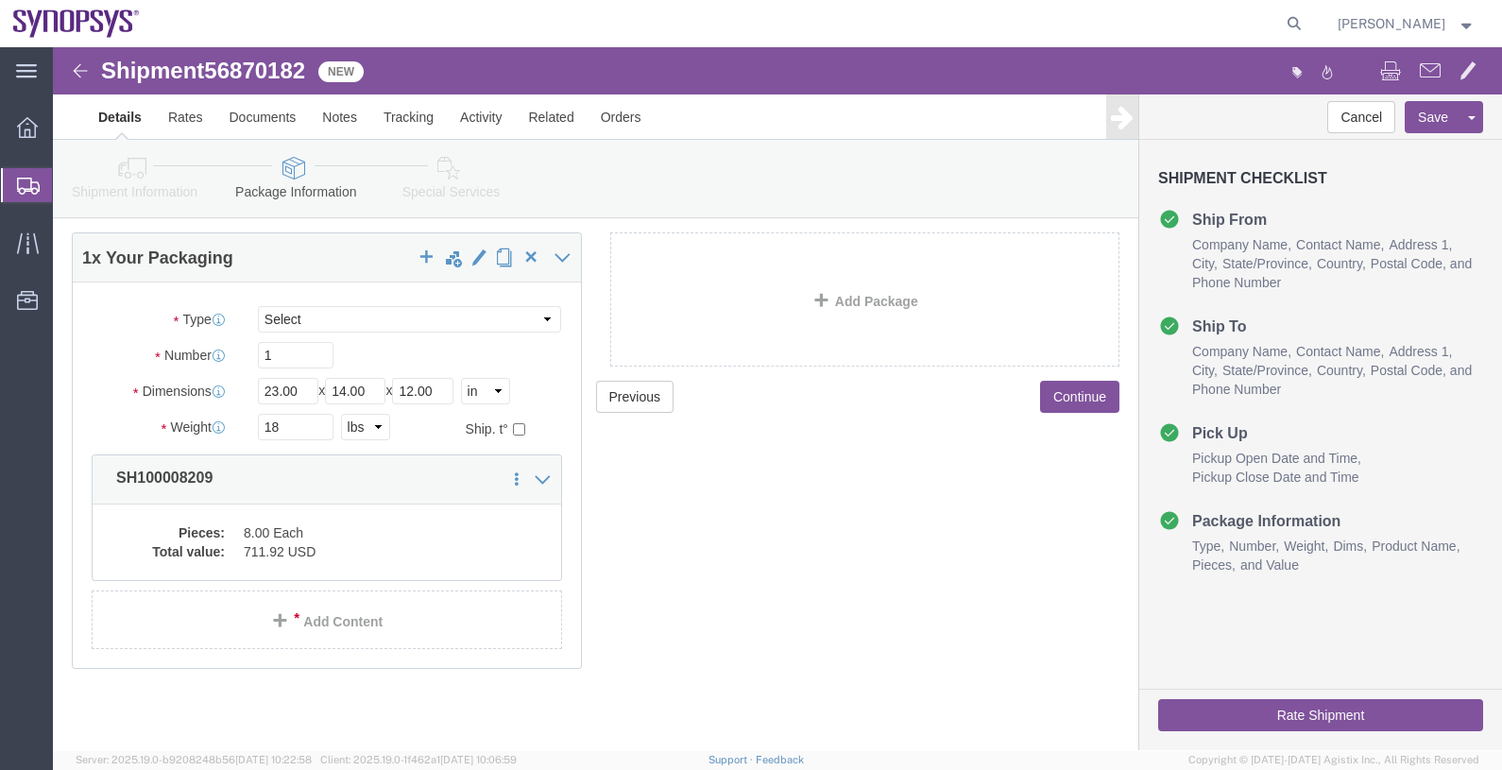
click button "Continue"
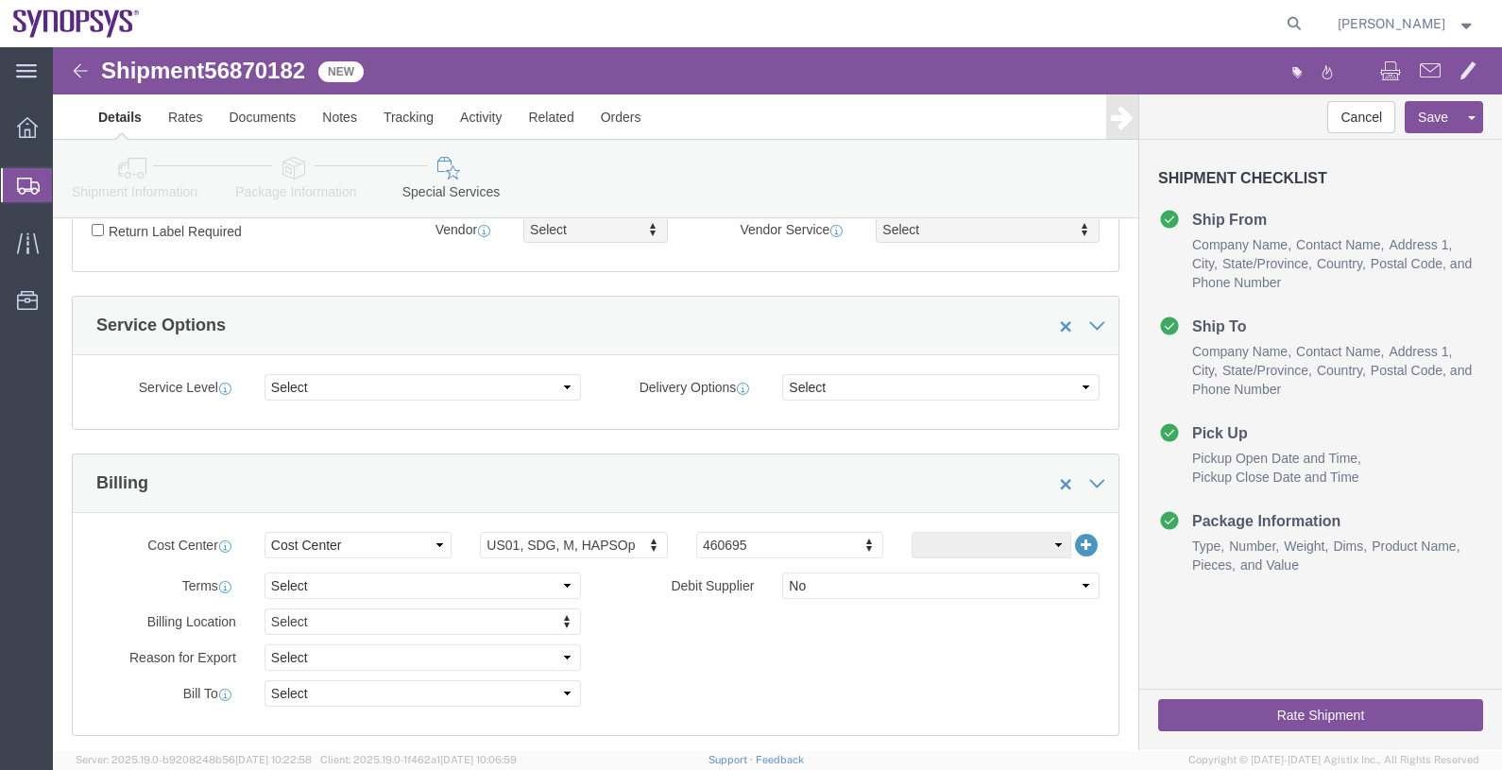
scroll to position [0, 0]
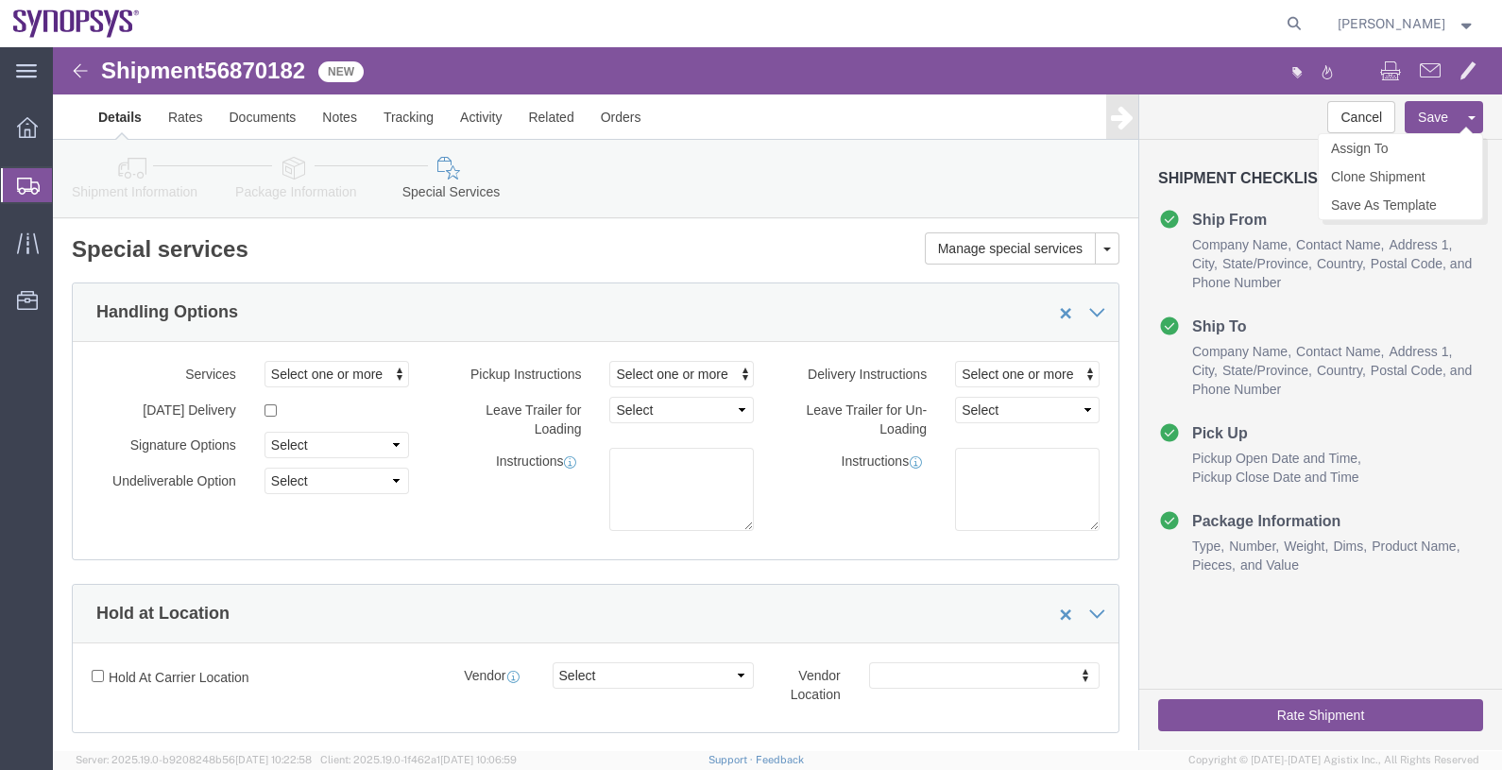
click button "Save"
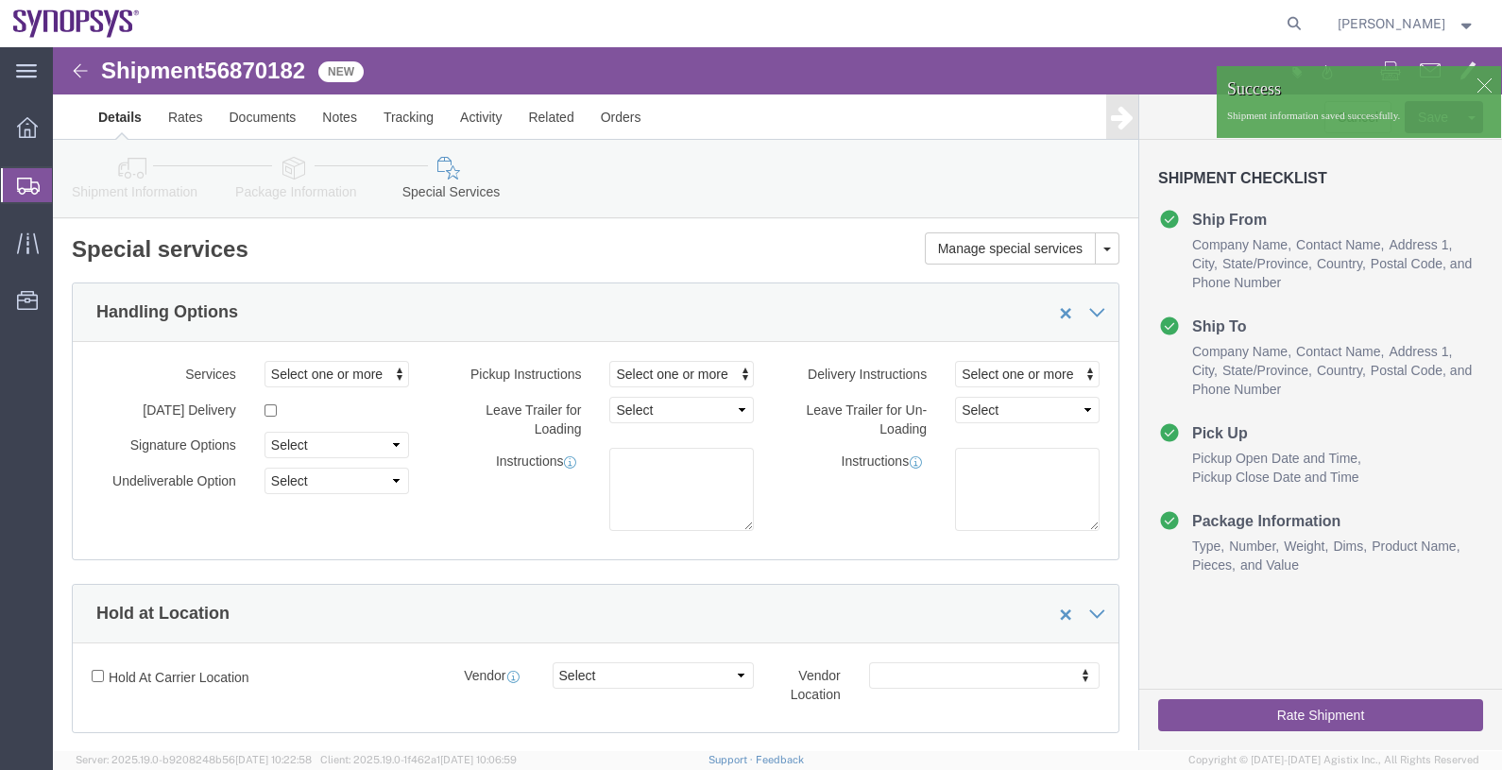
click icon
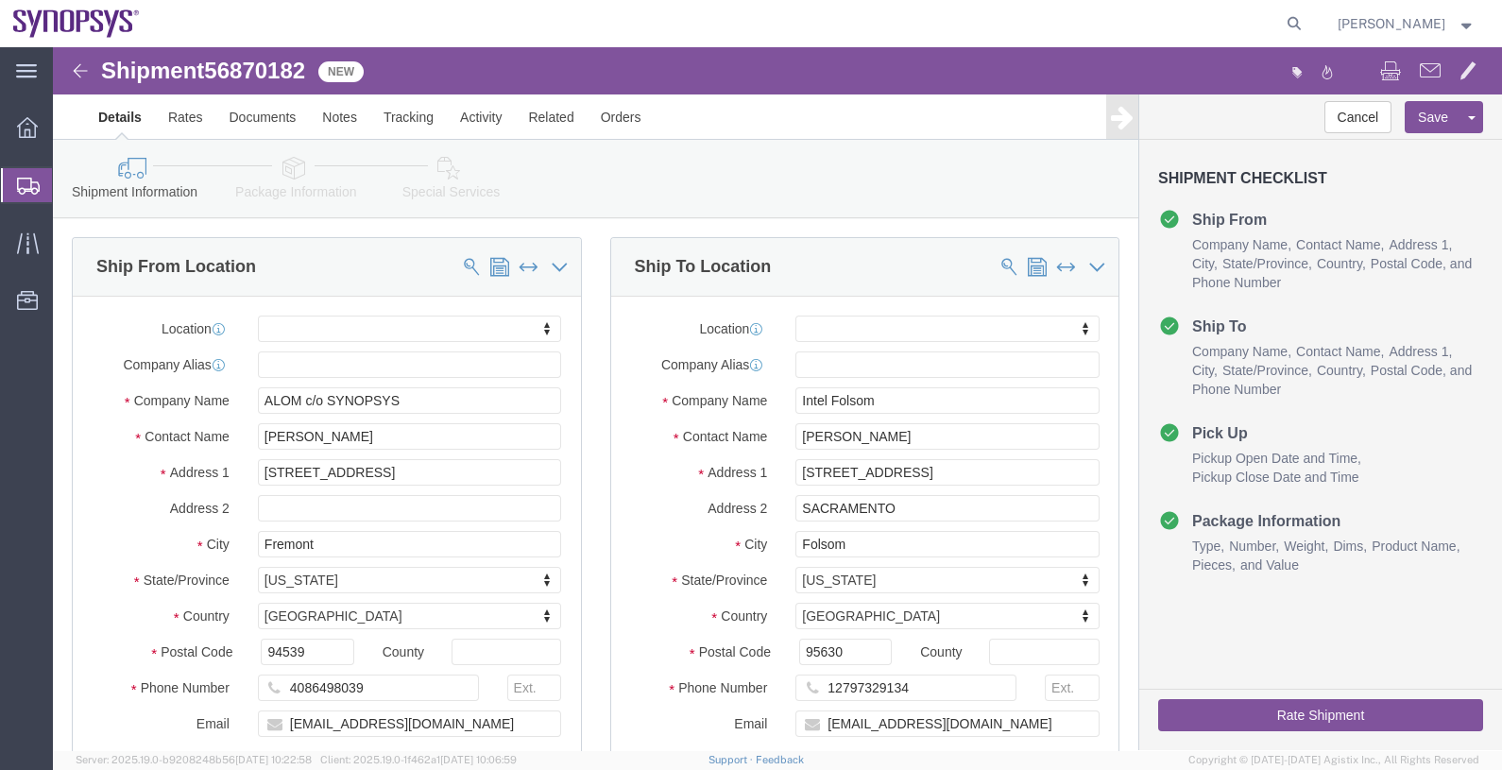
click button "Rate Shipment"
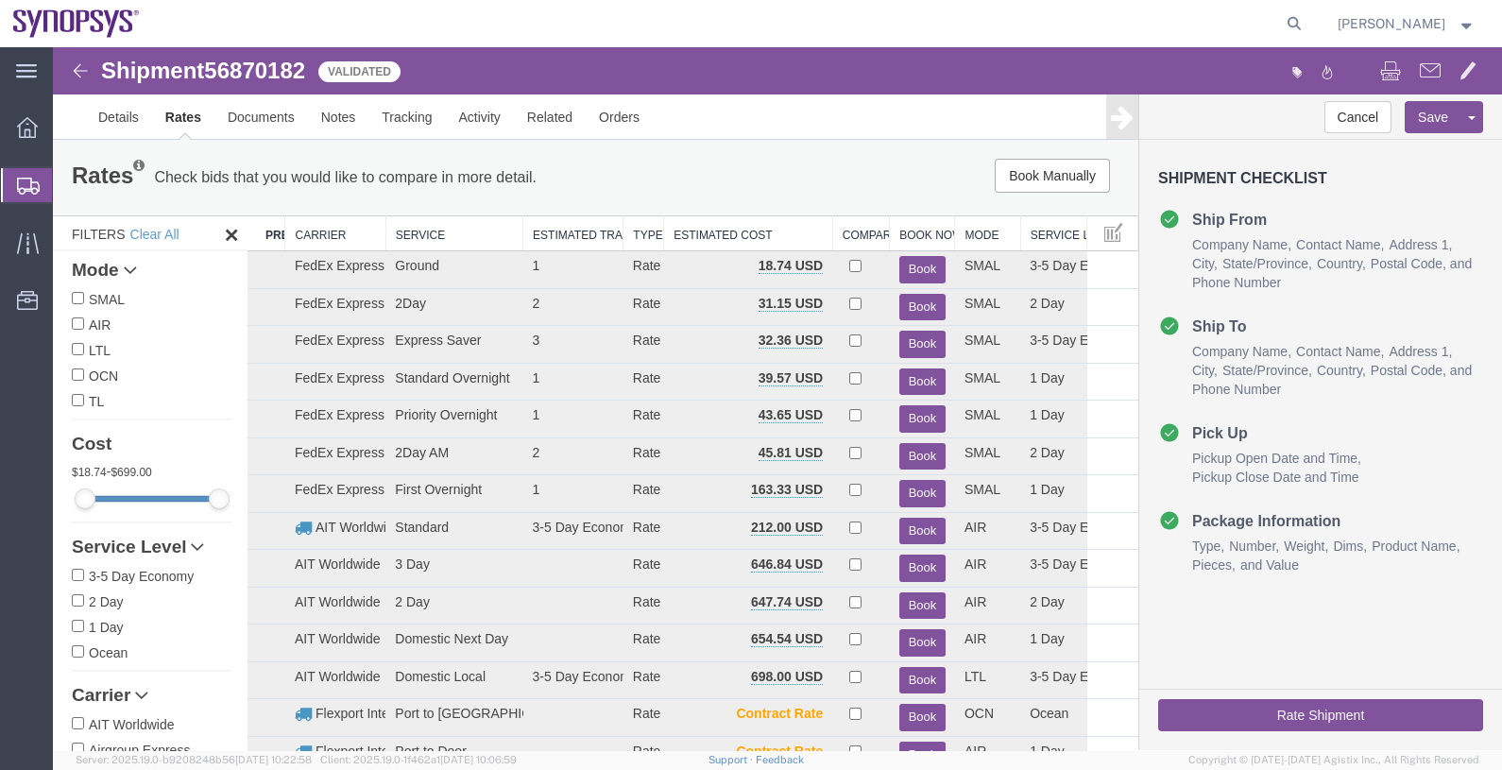
click at [312, 233] on th "Carrier" at bounding box center [335, 233] width 100 height 35
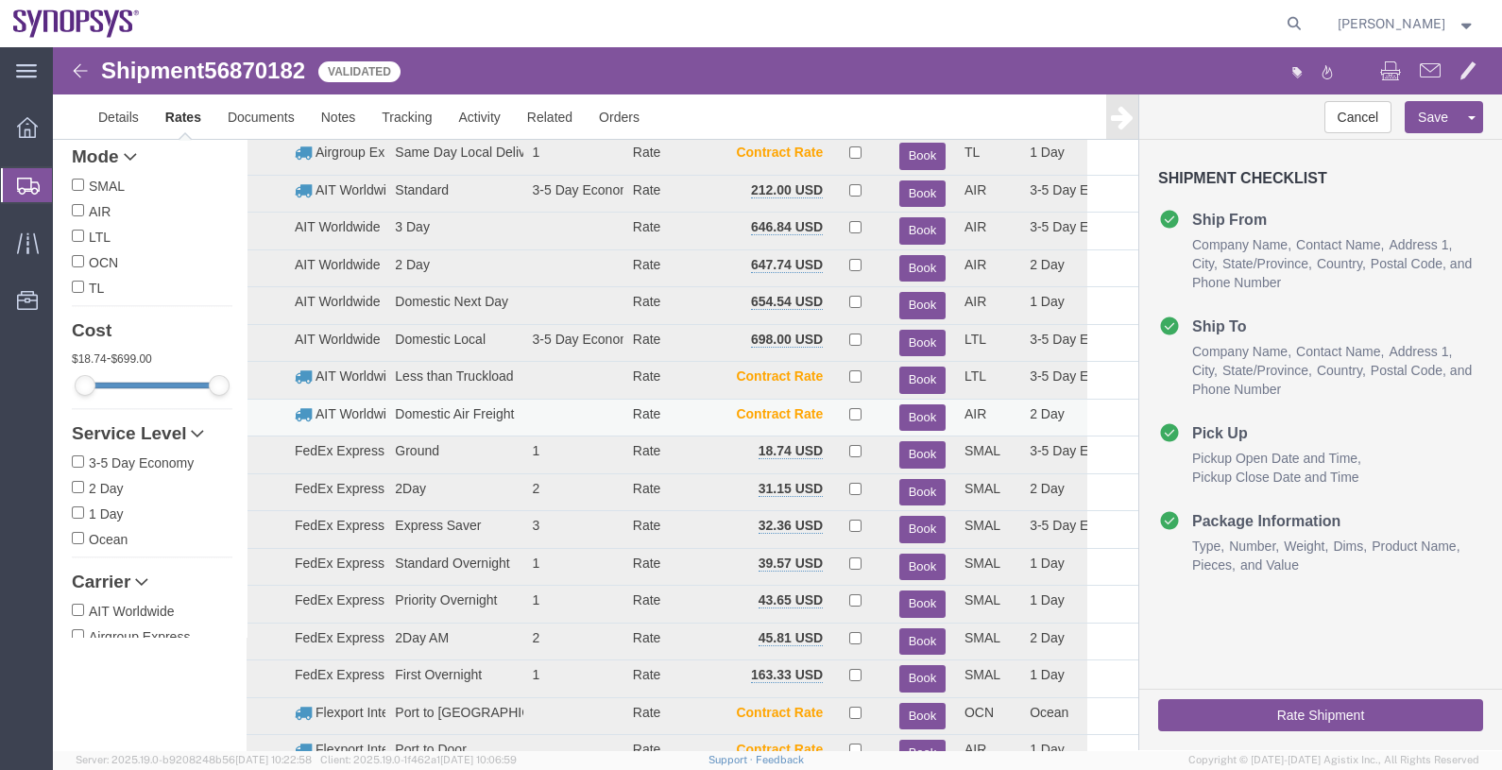
scroll to position [235, 0]
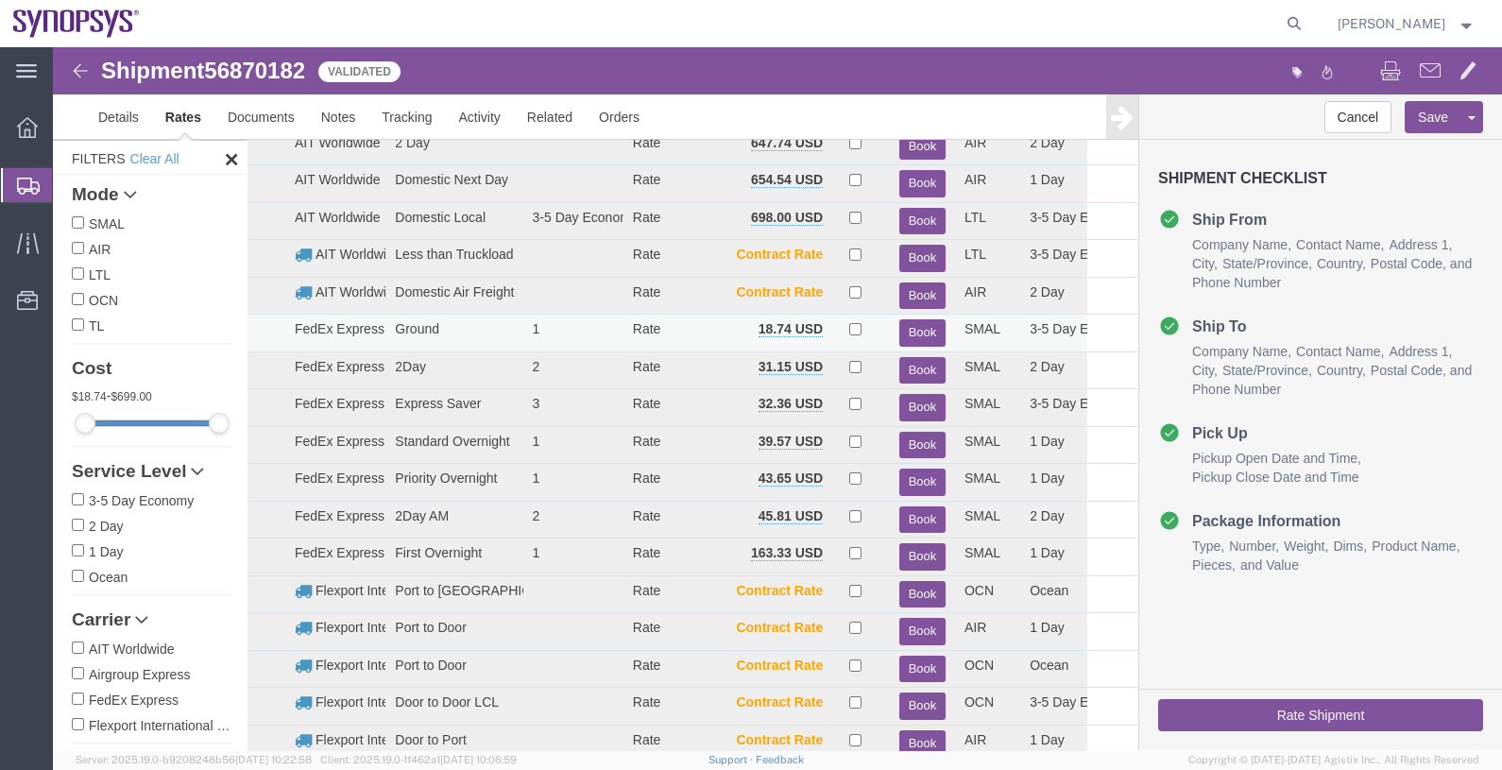
click at [919, 326] on button "Book" at bounding box center [922, 332] width 46 height 27
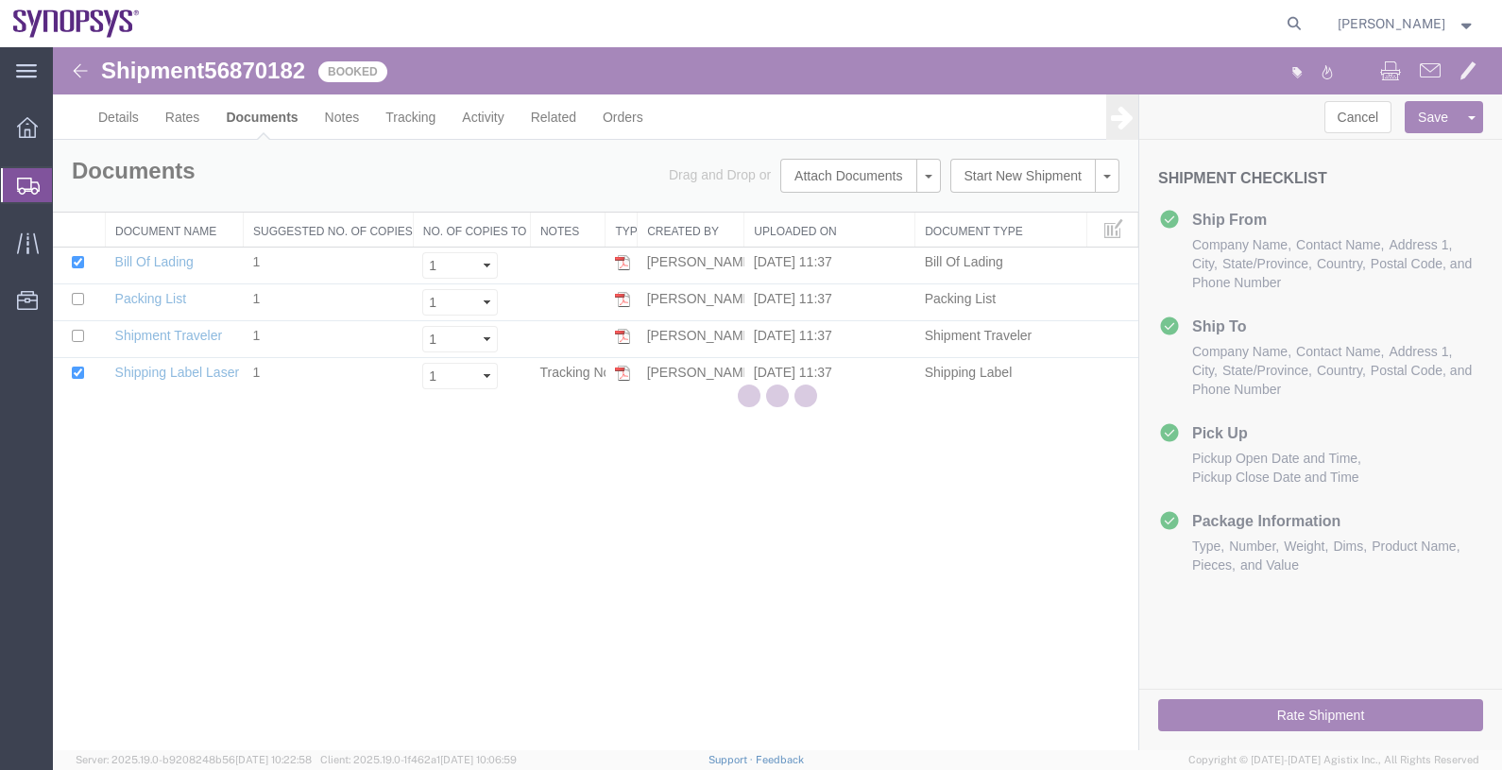
scroll to position [0, 0]
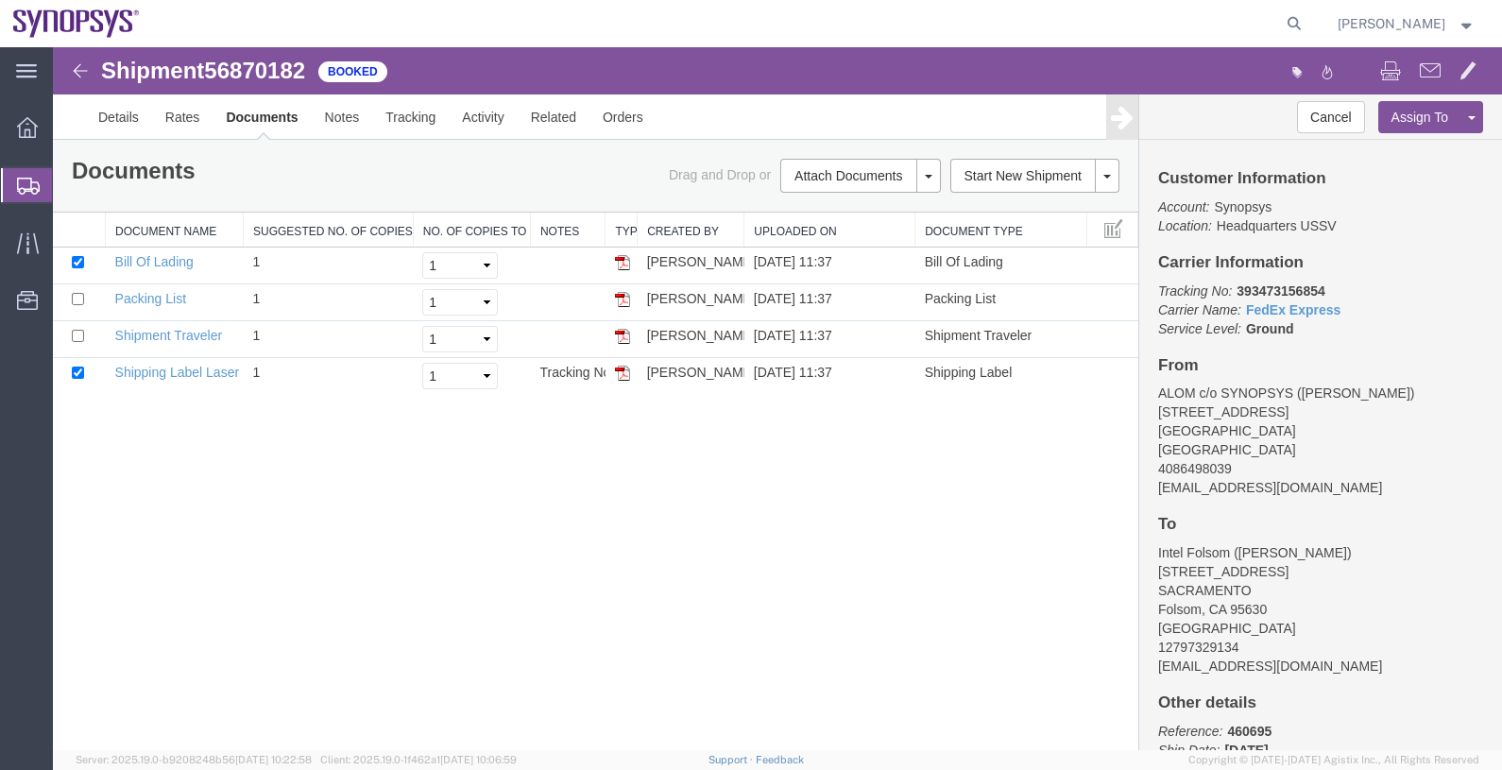
click at [1277, 283] on b "393473156854" at bounding box center [1281, 290] width 88 height 15
copy b "393473156854"
